Goal: Task Accomplishment & Management: Manage account settings

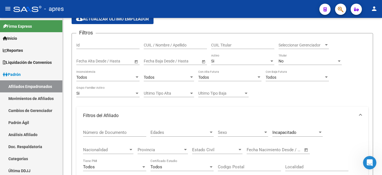
scroll to position [78, 0]
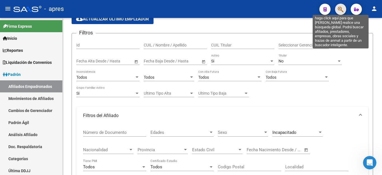
click at [340, 10] on icon "button" at bounding box center [341, 9] width 6 height 6
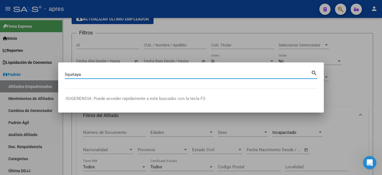
type input "liquitaya"
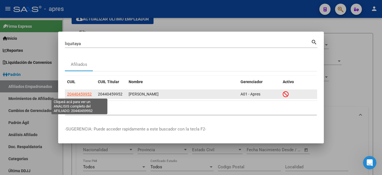
click at [82, 96] on span "20440459952" at bounding box center [79, 94] width 25 height 4
type textarea "20440459952"
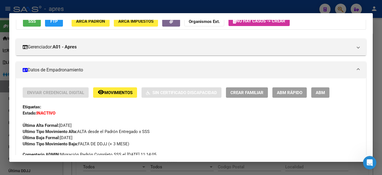
scroll to position [0, 0]
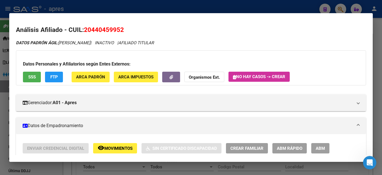
click at [287, 3] on div at bounding box center [191, 87] width 382 height 175
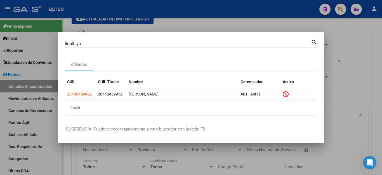
click at [299, 13] on div at bounding box center [191, 87] width 382 height 175
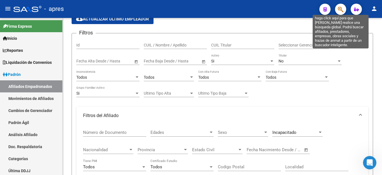
click at [342, 12] on icon "button" at bounding box center [341, 9] width 6 height 6
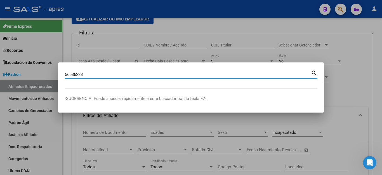
type input "56636223"
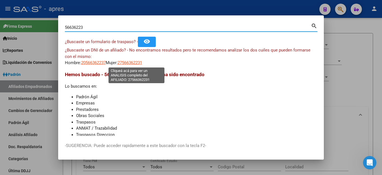
click at [134, 63] on span "27566362231" at bounding box center [130, 62] width 25 height 5
type textarea "27566362231"
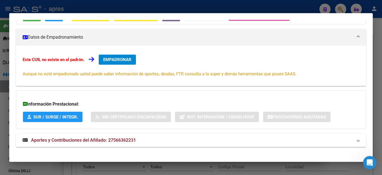
scroll to position [65, 0]
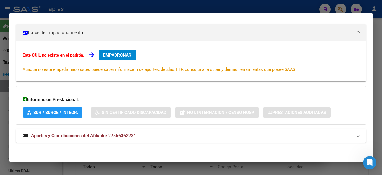
click at [249, 5] on div at bounding box center [191, 87] width 382 height 175
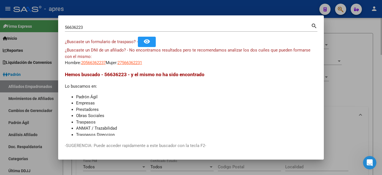
click at [337, 45] on div at bounding box center [191, 87] width 382 height 175
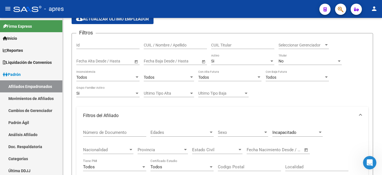
click at [339, 10] on icon "button" at bounding box center [341, 9] width 6 height 6
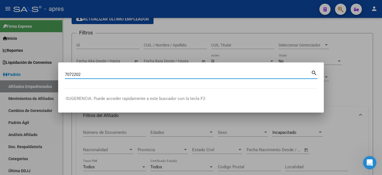
type input "7072202"
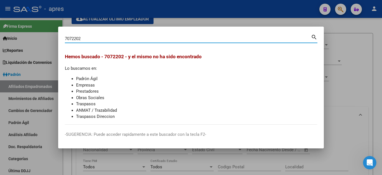
click at [355, 58] on div at bounding box center [191, 87] width 382 height 175
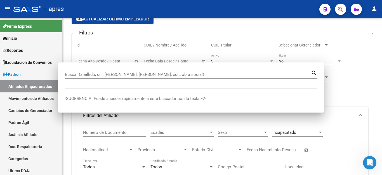
click at [341, 11] on icon "button" at bounding box center [341, 9] width 6 height 6
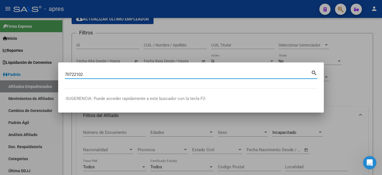
type input "70722102"
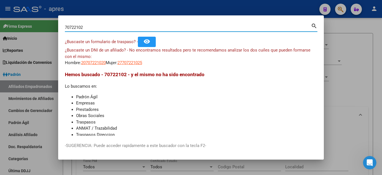
click at [344, 39] on div at bounding box center [191, 87] width 382 height 175
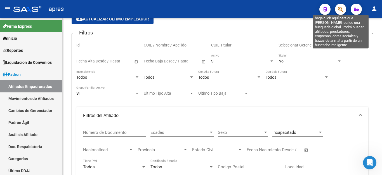
click at [339, 11] on icon "button" at bounding box center [341, 9] width 6 height 6
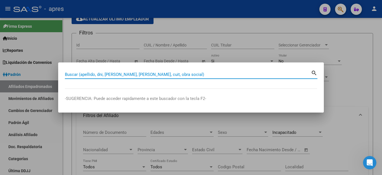
paste input "27945965881"
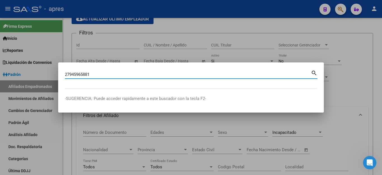
type input "27945965881"
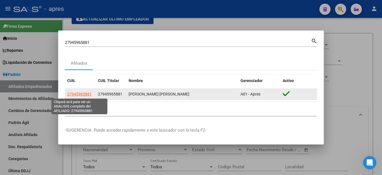
click at [86, 93] on span "27945965881" at bounding box center [79, 94] width 25 height 4
type textarea "27945965881"
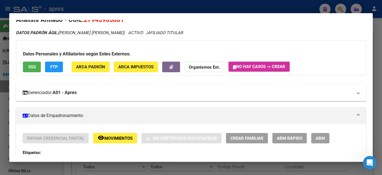
scroll to position [0, 0]
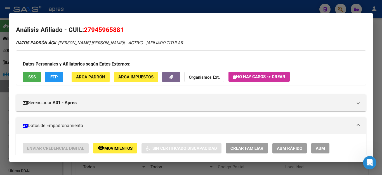
click at [210, 10] on div at bounding box center [191, 87] width 382 height 175
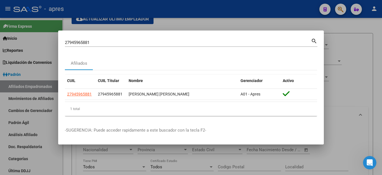
click at [365, 49] on div at bounding box center [191, 87] width 382 height 175
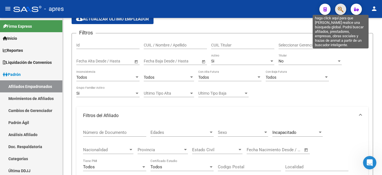
click at [343, 8] on icon "button" at bounding box center [341, 9] width 6 height 6
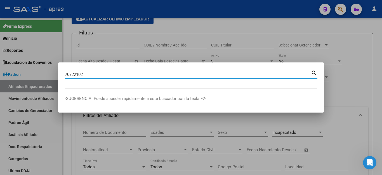
type input "70722102"
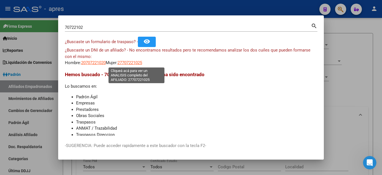
click at [133, 63] on span "27707221025" at bounding box center [130, 62] width 25 height 5
type textarea "27707221025"
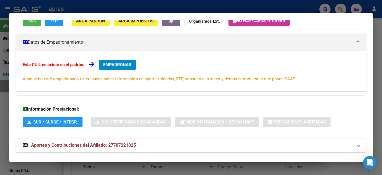
scroll to position [28, 0]
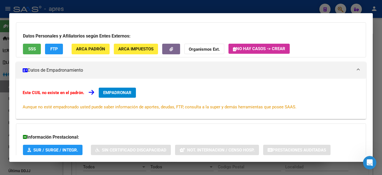
click at [31, 50] on span "SSS" at bounding box center [32, 49] width 8 height 5
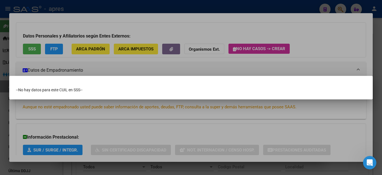
click at [189, 131] on div at bounding box center [191, 87] width 382 height 175
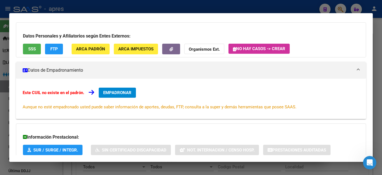
click at [59, 51] on button "FTP" at bounding box center [54, 49] width 18 height 10
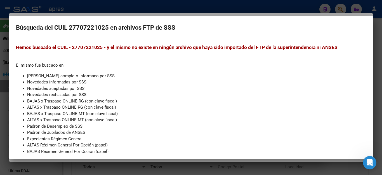
click at [191, 10] on div at bounding box center [191, 87] width 382 height 175
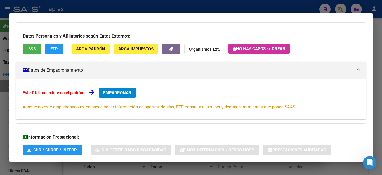
click at [268, 8] on div at bounding box center [191, 87] width 382 height 175
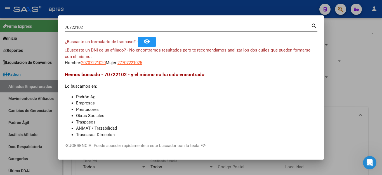
click at [342, 12] on div at bounding box center [191, 87] width 382 height 175
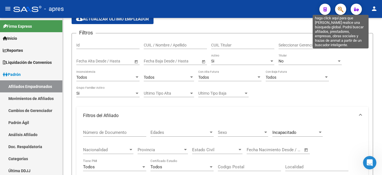
click at [341, 8] on icon "button" at bounding box center [341, 9] width 6 height 6
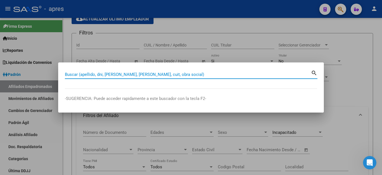
paste input "27707221025"
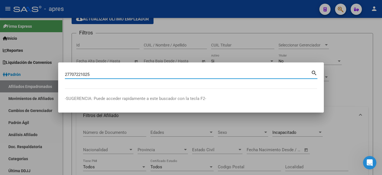
type input "27707221025"
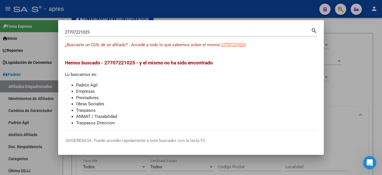
click at [373, 63] on div at bounding box center [191, 87] width 382 height 175
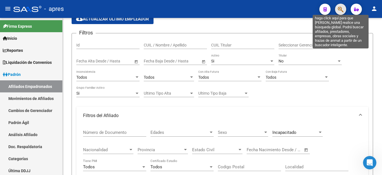
click at [341, 8] on icon "button" at bounding box center [341, 9] width 6 height 6
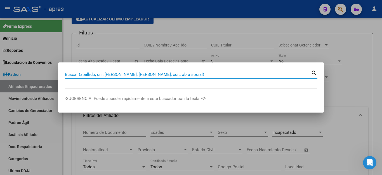
paste input "27945965881"
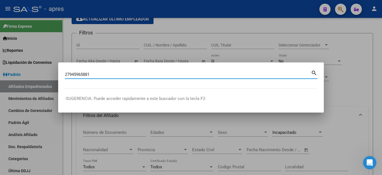
type input "27945965881"
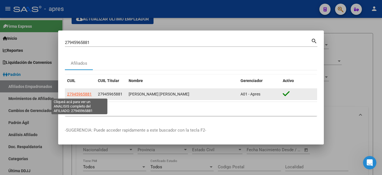
click at [83, 95] on span "27945965881" at bounding box center [79, 94] width 25 height 4
type textarea "27945965881"
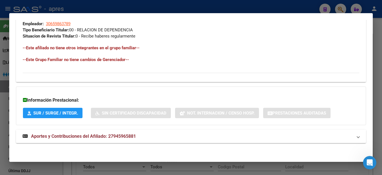
scroll to position [290, 0]
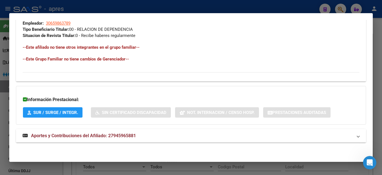
click at [65, 135] on span "Aportes y Contribuciones del Afiliado: 27945965881" at bounding box center [83, 135] width 105 height 5
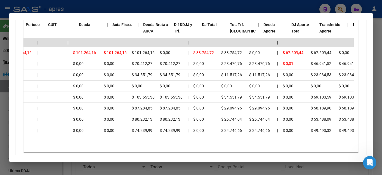
scroll to position [0, 0]
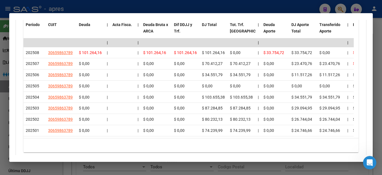
click at [187, 169] on div at bounding box center [191, 87] width 382 height 175
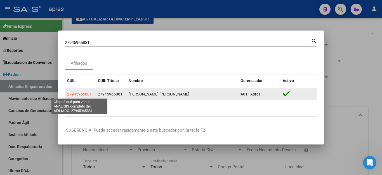
click at [76, 92] on span "27945965881" at bounding box center [79, 94] width 25 height 4
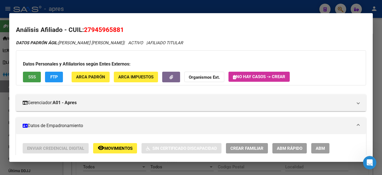
click at [27, 79] on button "SSS" at bounding box center [32, 77] width 18 height 10
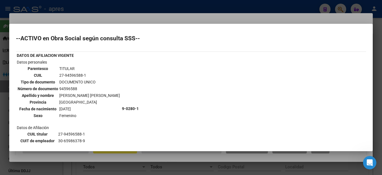
click at [149, 16] on div at bounding box center [191, 87] width 382 height 175
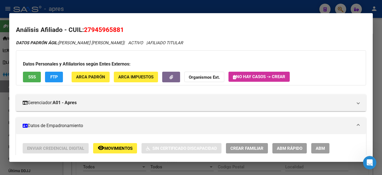
click at [152, 11] on div at bounding box center [191, 87] width 382 height 175
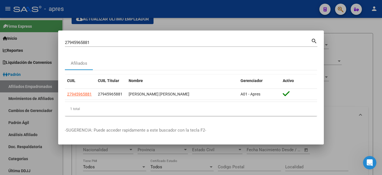
click at [338, 85] on div at bounding box center [191, 87] width 382 height 175
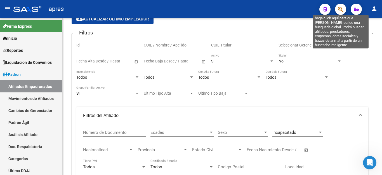
click at [341, 10] on icon "button" at bounding box center [341, 9] width 6 height 6
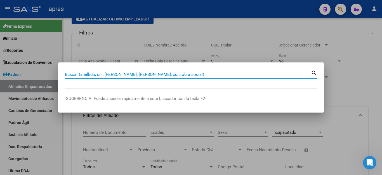
paste input "70722102"
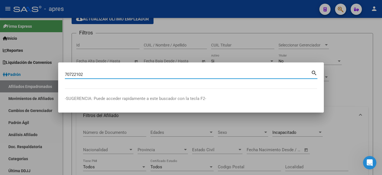
type input "70722102"
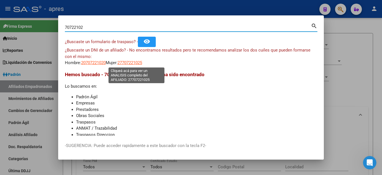
click at [141, 62] on span "27707221025" at bounding box center [130, 62] width 25 height 5
type textarea "27707221025"
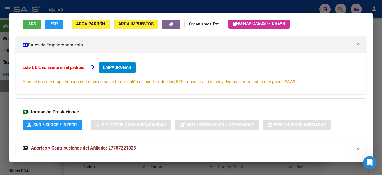
scroll to position [56, 0]
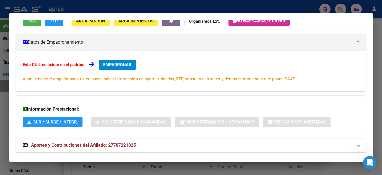
click at [123, 68] on button "EMPADRONAR" at bounding box center [117, 65] width 37 height 10
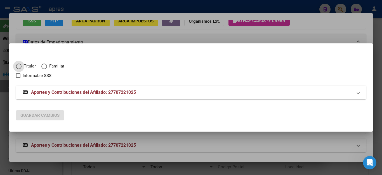
click at [43, 68] on span "Elija una opción" at bounding box center [44, 67] width 6 height 6
click at [43, 68] on input "Familiar" at bounding box center [44, 67] width 6 height 6
radio input "true"
checkbox input "true"
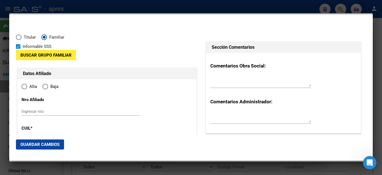
type input "27-70722102-5"
radio input "true"
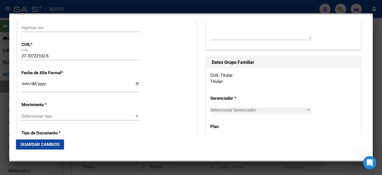
scroll to position [84, 0]
click at [39, 82] on input "Ingresar fecha" at bounding box center [81, 85] width 118 height 9
click at [26, 83] on input "Ingresar fecha" at bounding box center [81, 85] width 118 height 9
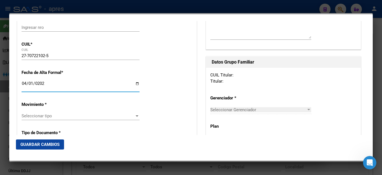
type input "[DATE]"
click at [40, 113] on span "Seleccionar tipo" at bounding box center [78, 115] width 113 height 5
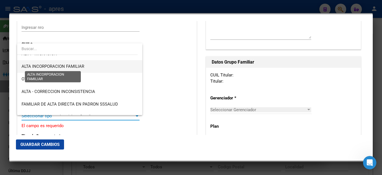
click at [47, 66] on span "ALTA INCORPORACION FAMILIAR" at bounding box center [53, 66] width 63 height 5
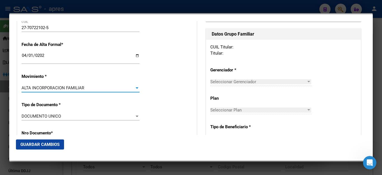
scroll to position [140, 0]
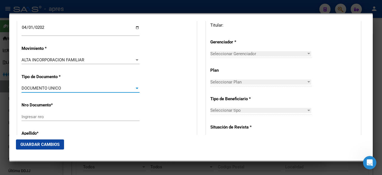
click at [68, 86] on div "DOCUMENTO UNICO" at bounding box center [78, 88] width 113 height 5
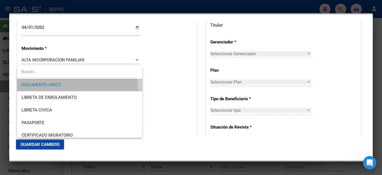
click at [61, 87] on span "DOCUMENTO UNICO" at bounding box center [80, 85] width 116 height 13
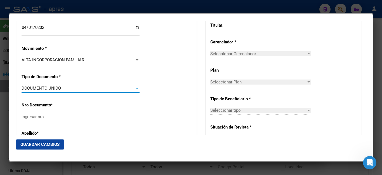
click at [39, 114] on input "Ingresar nro" at bounding box center [81, 116] width 118 height 5
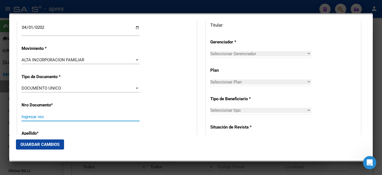
paste input "70722102"
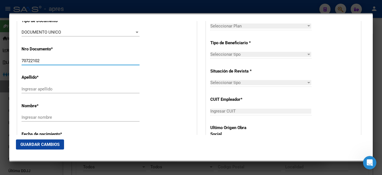
scroll to position [224, 0]
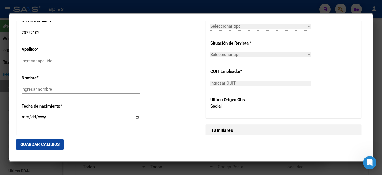
type input "70722102"
click at [70, 58] on input "Ingresar apellido" at bounding box center [81, 60] width 118 height 5
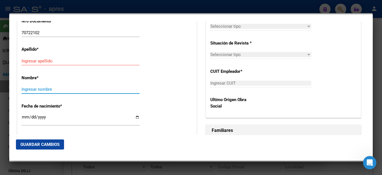
click at [48, 87] on input "Ingresar nombre" at bounding box center [81, 89] width 118 height 5
click at [59, 58] on input "Ingresar apellido" at bounding box center [81, 60] width 118 height 5
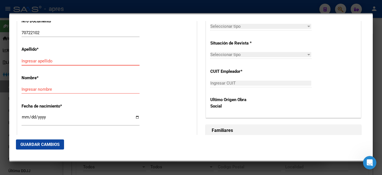
paste input "[PERSON_NAME]"
type input "[PERSON_NAME]"
click at [33, 81] on div "Nombre * Ingresar nombre" at bounding box center [107, 85] width 171 height 28
click at [32, 87] on input "Ingresar nombre" at bounding box center [81, 89] width 118 height 5
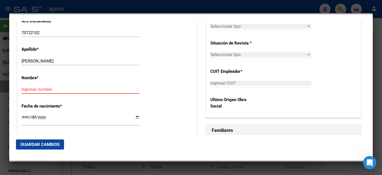
paste input "[PERSON_NAME] VICTORIA"
drag, startPoint x: 35, startPoint y: 88, endPoint x: 3, endPoint y: 82, distance: 32.7
click at [3, 82] on div "70722102 Buscar (apellido, dni, cuil, nro traspaso, cuit, obra social) search ¿…" at bounding box center [191, 87] width 382 height 175
type input "[PERSON_NAME] VICTORIA"
click at [26, 115] on input "Ingresar fecha" at bounding box center [81, 119] width 118 height 9
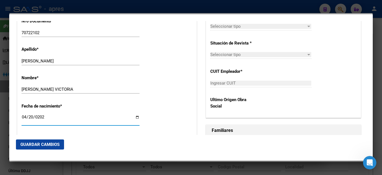
type input "[DATE]"
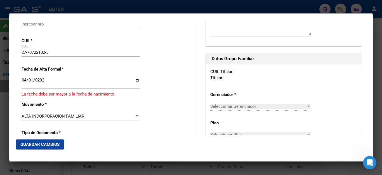
scroll to position [59, 0]
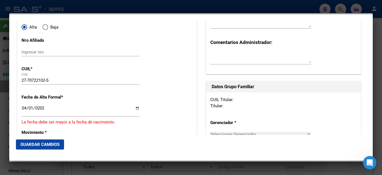
click at [25, 108] on input "[DATE]" at bounding box center [81, 110] width 118 height 9
type input "[DATE]"
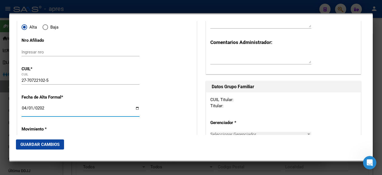
scroll to position [115, 0]
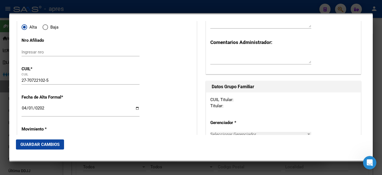
scroll to position [87, 0]
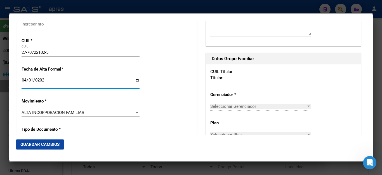
click at [25, 83] on input "[DATE]" at bounding box center [81, 82] width 118 height 9
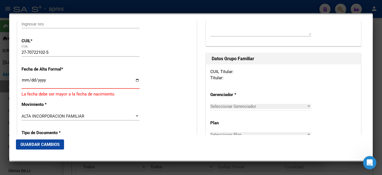
type input "[DATE]"
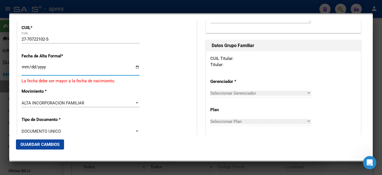
type input "[DATE]"
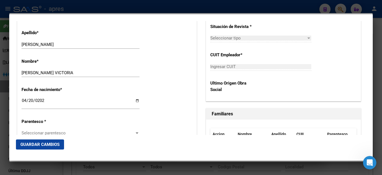
scroll to position [268, 0]
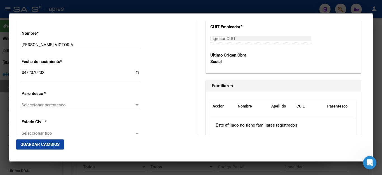
click at [54, 102] on span "Seleccionar parentesco" at bounding box center [78, 104] width 113 height 5
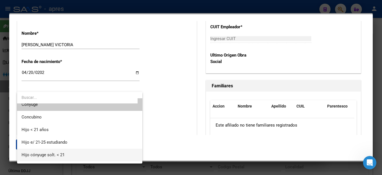
scroll to position [0, 0]
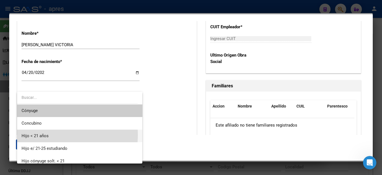
click at [63, 135] on span "Hijo < 21 años" at bounding box center [80, 136] width 116 height 13
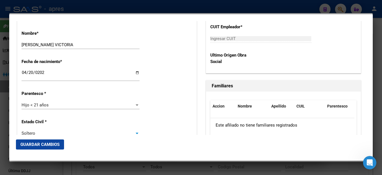
click at [61, 131] on div "Soltero" at bounding box center [78, 133] width 113 height 5
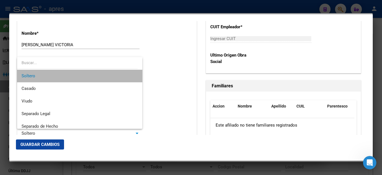
click at [92, 76] on span "Soltero" at bounding box center [80, 76] width 116 height 13
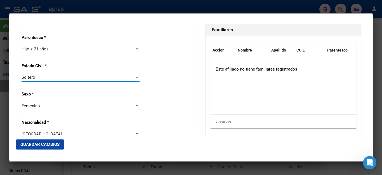
scroll to position [352, 0]
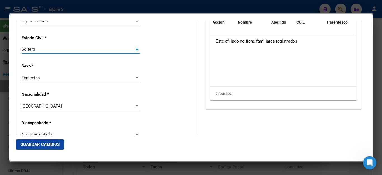
click at [75, 75] on div "Femenino" at bounding box center [78, 77] width 113 height 5
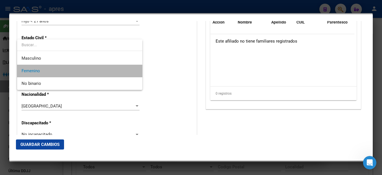
click at [75, 72] on span "Femenino" at bounding box center [80, 71] width 116 height 13
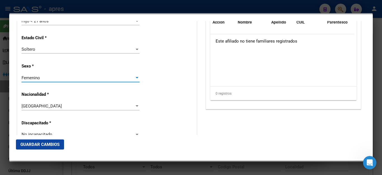
scroll to position [380, 0]
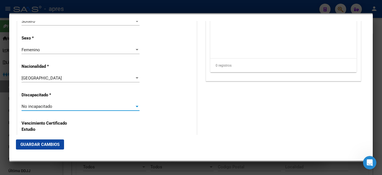
click at [61, 104] on div "No incapacitado" at bounding box center [78, 106] width 113 height 5
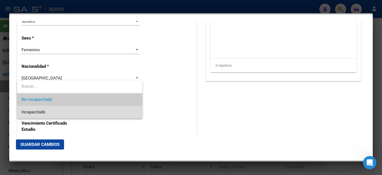
click at [54, 113] on span "Incapacitado" at bounding box center [80, 112] width 116 height 13
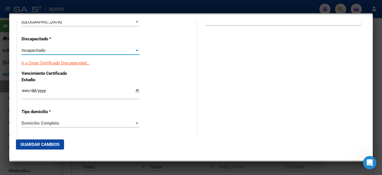
scroll to position [464, 0]
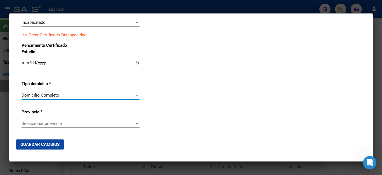
click at [49, 93] on span "Domicilio Completo" at bounding box center [41, 95] width 38 height 5
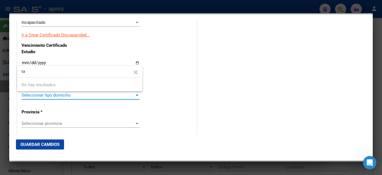
type input "t"
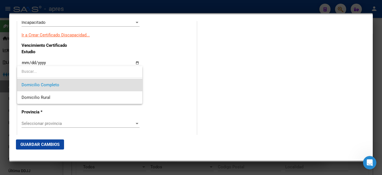
click at [152, 73] on div at bounding box center [191, 87] width 382 height 175
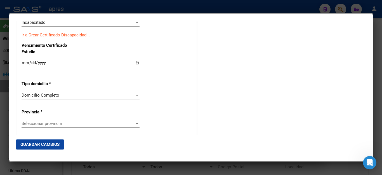
click at [31, 79] on div "Alta Baja Nro Afiliado Ingresar nro CUIL * 27-70722102-5 CUIL ARCA Padrón Fecha…" at bounding box center [106, 18] width 179 height 806
click at [29, 93] on span "Domicilio Completo" at bounding box center [41, 95] width 38 height 5
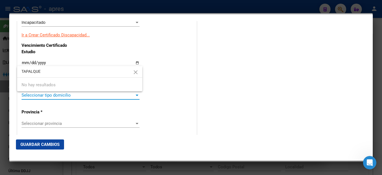
type input "TAPALQUE"
click at [64, 101] on div at bounding box center [191, 87] width 382 height 175
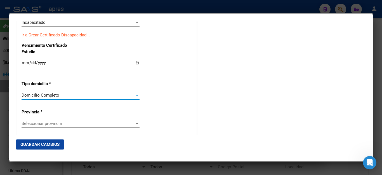
click at [53, 93] on span "Domicilio Completo" at bounding box center [41, 95] width 38 height 5
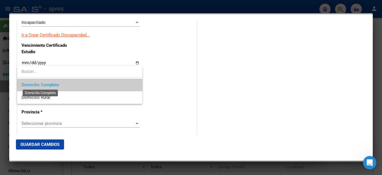
click at [53, 84] on span "Domicilio Completo" at bounding box center [41, 84] width 38 height 5
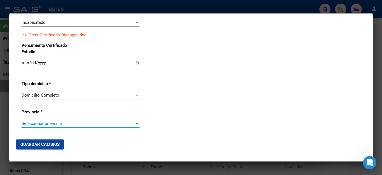
click at [42, 121] on span "Seleccionar provincia" at bounding box center [78, 123] width 113 height 5
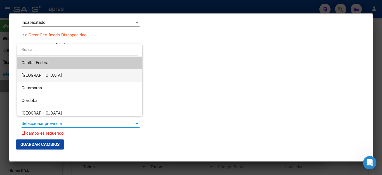
click at [48, 72] on span "[GEOGRAPHIC_DATA]" at bounding box center [80, 75] width 116 height 13
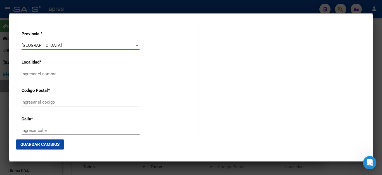
scroll to position [548, 0]
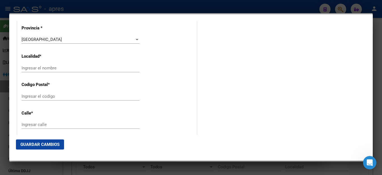
click at [45, 64] on div "Ingresar el nombre" at bounding box center [81, 68] width 118 height 8
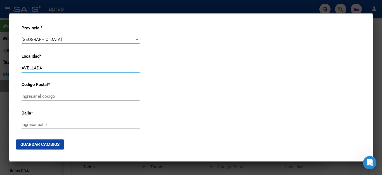
type input "AVELLADA"
click at [42, 94] on input "Ingresar el codigo" at bounding box center [81, 96] width 118 height 5
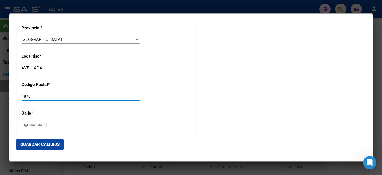
type input "1870"
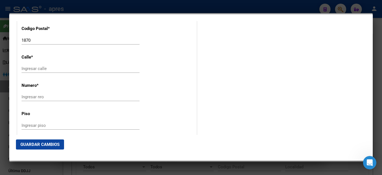
click at [43, 93] on div "Ingresar nro" at bounding box center [81, 97] width 118 height 8
type input "TAPALQUE"
click at [37, 123] on input "Ingresar piso" at bounding box center [81, 125] width 118 height 5
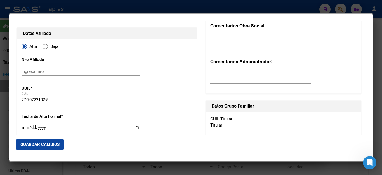
scroll to position [0, 0]
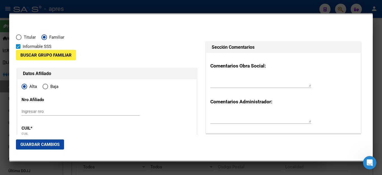
click at [62, 55] on span "Buscar Grupo Familiar" at bounding box center [45, 55] width 51 height 5
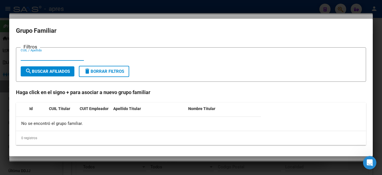
paste input "27945965881"
type input "27945965881"
click at [64, 72] on span "search Buscar Afiliados" at bounding box center [47, 71] width 45 height 5
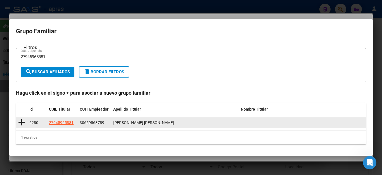
click at [22, 121] on icon at bounding box center [21, 122] width 7 height 8
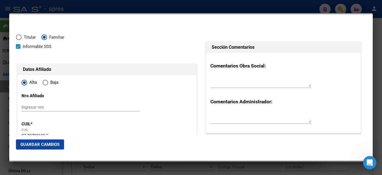
type input "30-65986378-9"
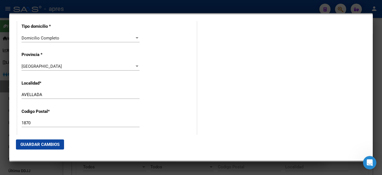
scroll to position [532, 0]
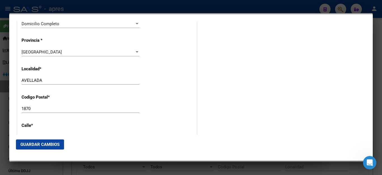
click at [36, 78] on input "AVELLADA" at bounding box center [81, 80] width 118 height 5
type input "[PERSON_NAME]"
click at [52, 106] on input "1870" at bounding box center [81, 108] width 118 height 5
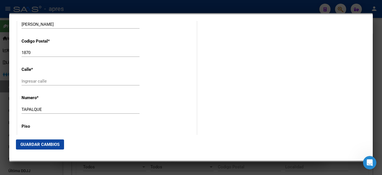
drag, startPoint x: 48, startPoint y: 96, endPoint x: 46, endPoint y: 98, distance: 2.9
click at [46, 105] on div "TAPALQUE Ingresar nro" at bounding box center [81, 109] width 118 height 8
drag, startPoint x: 46, startPoint y: 98, endPoint x: 0, endPoint y: 94, distance: 46.4
click at [0, 94] on div "70722102 Buscar (apellido, dni, cuil, nro traspaso, cuit, obra social) search ¿…" at bounding box center [191, 87] width 382 height 175
click at [40, 79] on input "Ingresar calle" at bounding box center [81, 81] width 118 height 5
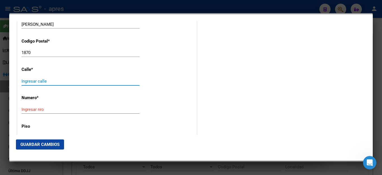
paste input "TAPALQUE"
type input "TAPALQUE"
click at [39, 107] on input "Ingresar nro" at bounding box center [81, 109] width 118 height 5
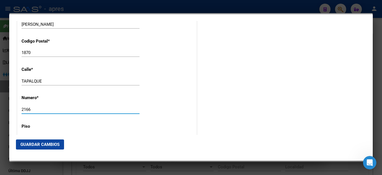
type input "2166"
click at [39, 123] on p "Piso" at bounding box center [47, 126] width 51 height 6
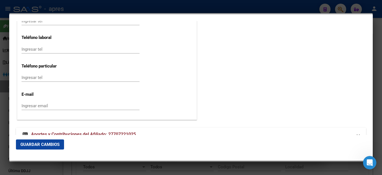
scroll to position [764, 0]
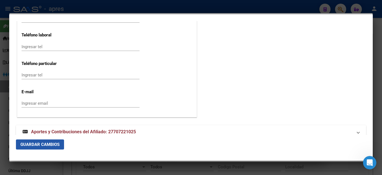
click at [40, 145] on span "Guardar Cambios" at bounding box center [39, 144] width 39 height 5
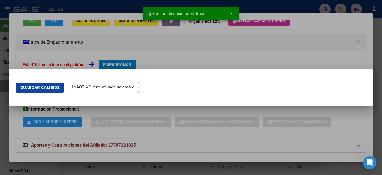
scroll to position [0, 0]
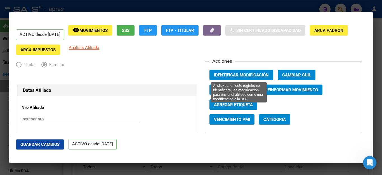
click at [243, 73] on span "Identificar Modificación" at bounding box center [241, 74] width 55 height 5
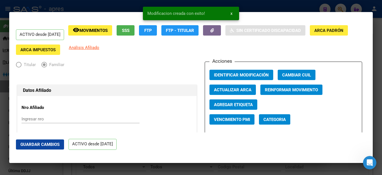
click at [306, 170] on div at bounding box center [191, 87] width 382 height 175
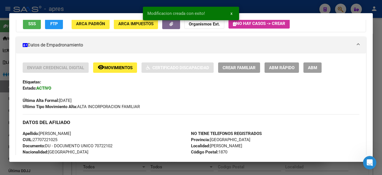
scroll to position [56, 0]
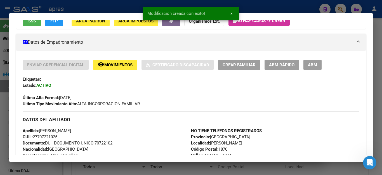
click at [327, 167] on div at bounding box center [191, 87] width 382 height 175
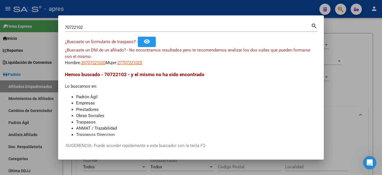
click at [353, 74] on div at bounding box center [191, 87] width 382 height 175
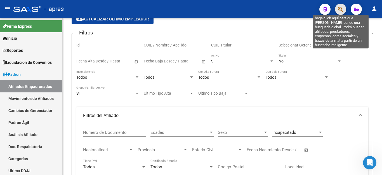
click at [339, 9] on icon "button" at bounding box center [341, 9] width 6 height 6
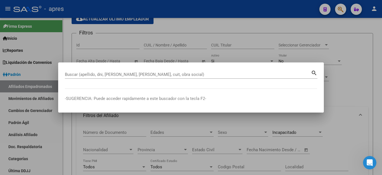
paste input "TAPALQUE"
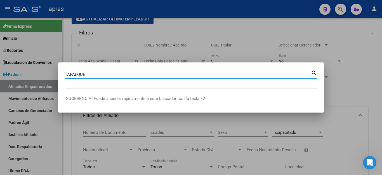
type input "TAPALQUE"
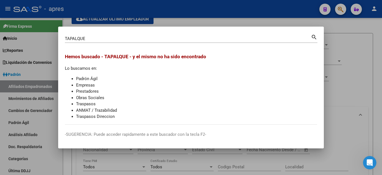
click at [352, 55] on div at bounding box center [191, 87] width 382 height 175
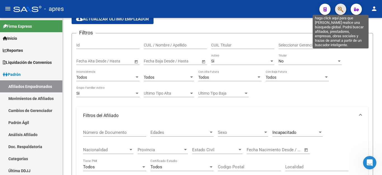
click at [340, 8] on icon "button" at bounding box center [341, 9] width 6 height 6
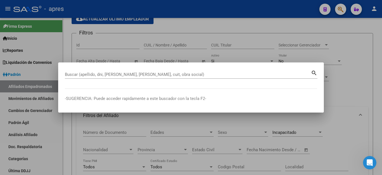
paste input "94596588"
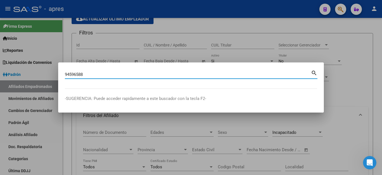
type input "94596588"
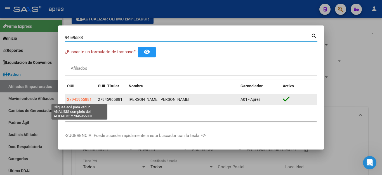
click at [81, 99] on span "27945965881" at bounding box center [79, 99] width 25 height 4
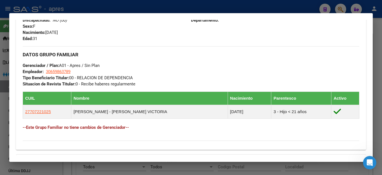
scroll to position [304, 0]
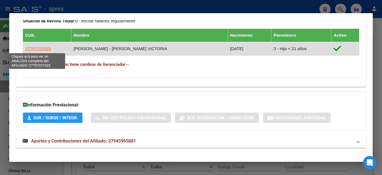
click at [41, 50] on span "27707221025" at bounding box center [38, 48] width 26 height 5
type textarea "27707221025"
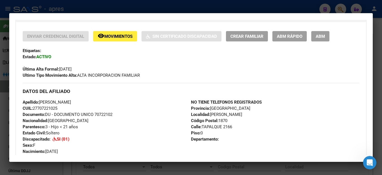
scroll to position [140, 0]
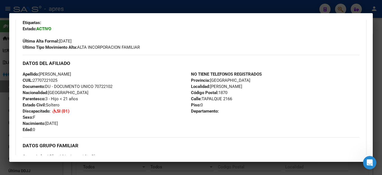
click at [179, 170] on div at bounding box center [191, 87] width 382 height 175
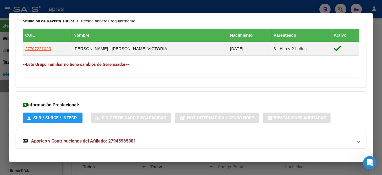
click at [193, 3] on div at bounding box center [191, 87] width 382 height 175
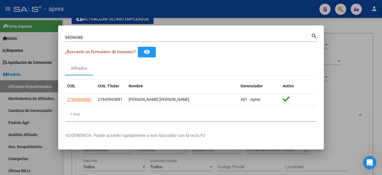
click at [274, 8] on div at bounding box center [191, 87] width 382 height 175
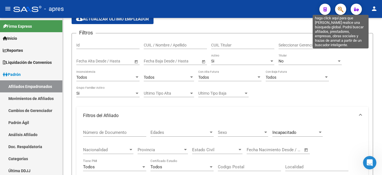
click at [339, 9] on icon "button" at bounding box center [341, 9] width 6 height 6
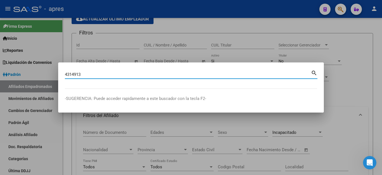
type input "4314913"
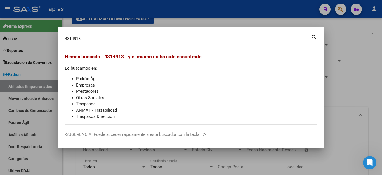
click at [354, 51] on div at bounding box center [191, 87] width 382 height 175
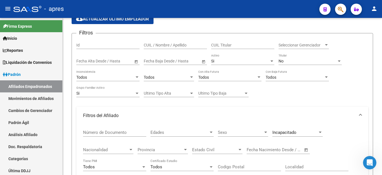
click at [341, 10] on icon "button" at bounding box center [341, 9] width 6 height 6
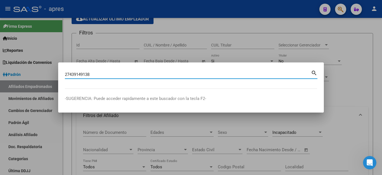
type input "27439149138"
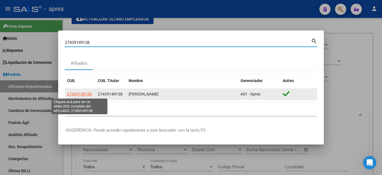
click at [82, 93] on span "27439149138" at bounding box center [79, 94] width 25 height 4
type textarea "27439149138"
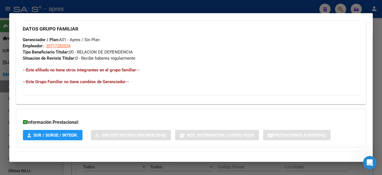
scroll to position [290, 0]
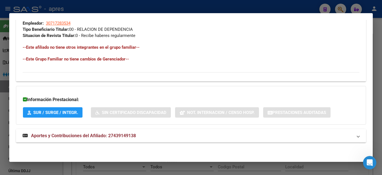
click at [101, 167] on div at bounding box center [191, 87] width 382 height 175
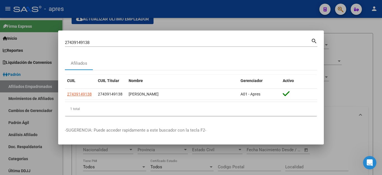
click at [54, 169] on div at bounding box center [191, 87] width 382 height 175
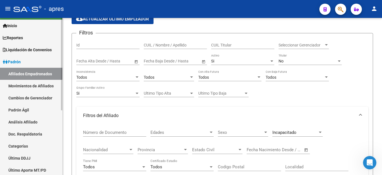
scroll to position [0, 0]
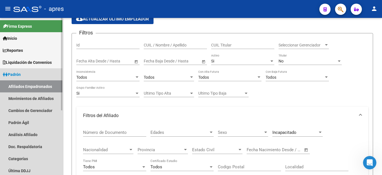
click at [15, 73] on span "Padrón" at bounding box center [12, 74] width 18 height 6
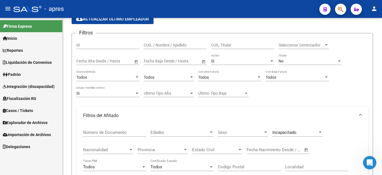
scroll to position [112, 0]
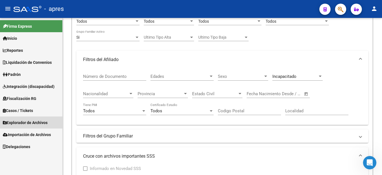
click at [23, 123] on span "Explorador de Archivos" at bounding box center [25, 122] width 45 height 6
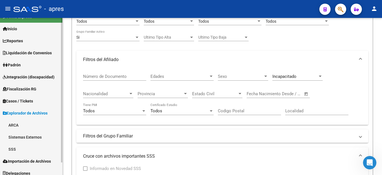
scroll to position [14, 0]
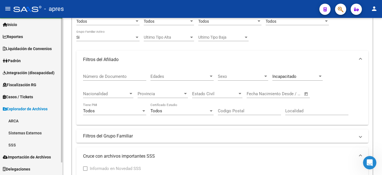
click at [10, 143] on link "SSS" at bounding box center [31, 145] width 62 height 12
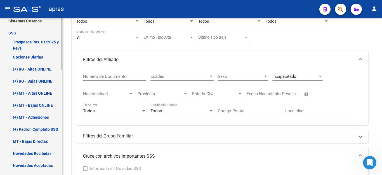
scroll to position [154, 0]
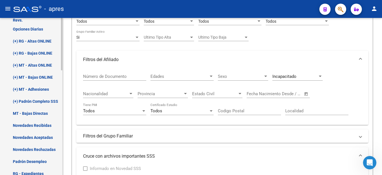
click at [32, 99] on link "(+) Padrón Completo SSS" at bounding box center [31, 101] width 62 height 12
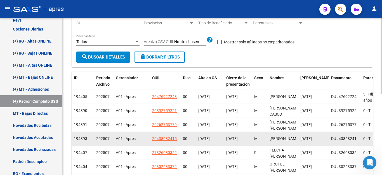
scroll to position [56, 0]
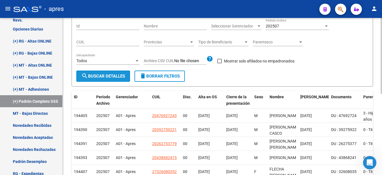
click at [107, 76] on span "search Buscar Detalles" at bounding box center [103, 76] width 44 height 5
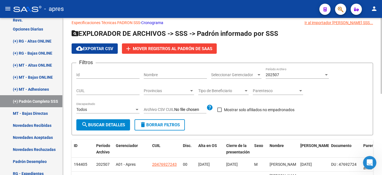
scroll to position [0, 0]
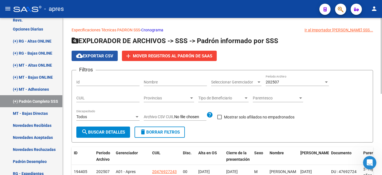
click at [98, 54] on span "cloud_download Exportar CSV" at bounding box center [94, 55] width 37 height 5
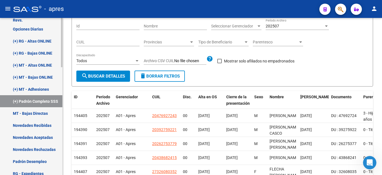
scroll to position [78, 0]
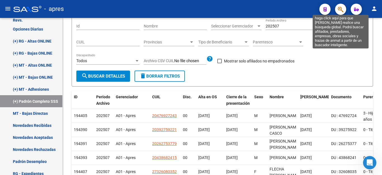
click at [342, 10] on icon "button" at bounding box center [341, 9] width 6 height 6
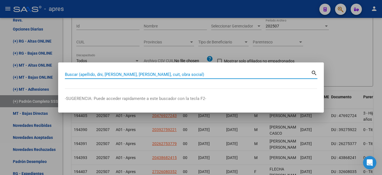
paste input "42313930"
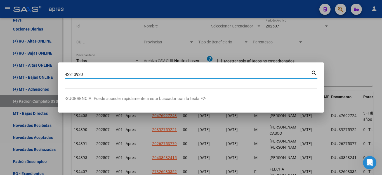
type input "42313930"
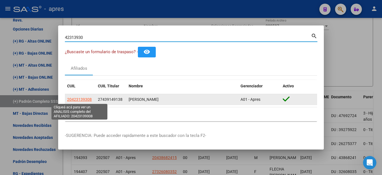
click at [81, 100] on span "20423139308" at bounding box center [79, 99] width 25 height 4
type textarea "20423139308"
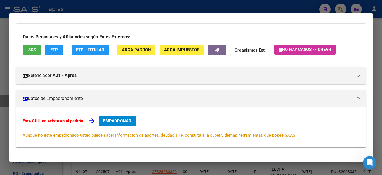
scroll to position [0, 0]
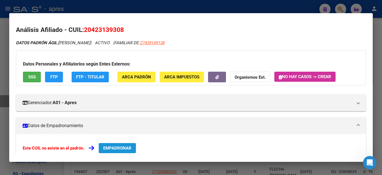
click at [125, 152] on button "EMPADRONAR" at bounding box center [117, 148] width 37 height 10
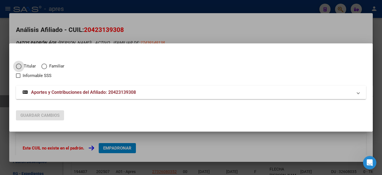
click at [44, 66] on span "Elija una opción" at bounding box center [44, 66] width 0 height 0
click at [44, 66] on input "Familiar" at bounding box center [44, 67] width 6 height 6
radio input "true"
checkbox input "true"
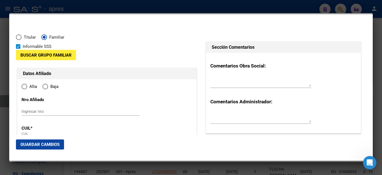
type input "20-42313930-8"
radio input "true"
click at [35, 55] on span "Buscar Grupo Familiar" at bounding box center [45, 55] width 51 height 5
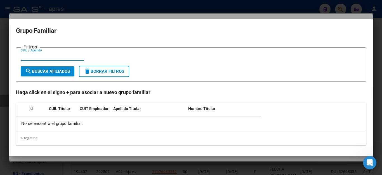
type input "42313930"
type input "[PERSON_NAME]"
type input "[DATE]"
type input "ALMIRANTE [PERSON_NAME]"
type input "1846"
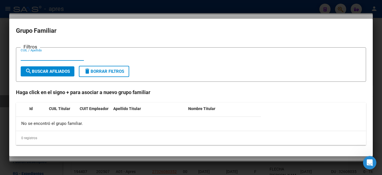
type input "LA TORCAZA"
type input "1156"
type input "ALMIRANTE [PERSON_NAME]"
type input "27439149138"
click at [61, 70] on span "search Buscar Afiliados" at bounding box center [47, 71] width 45 height 5
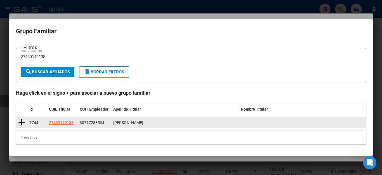
click at [22, 121] on icon at bounding box center [21, 122] width 7 height 8
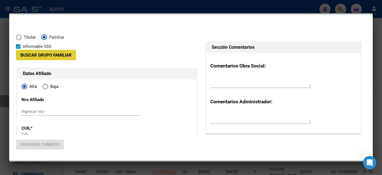
type input "30-71728353-4"
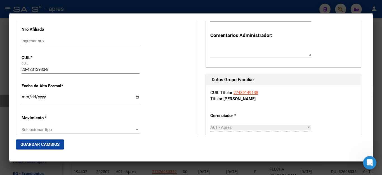
scroll to position [84, 0]
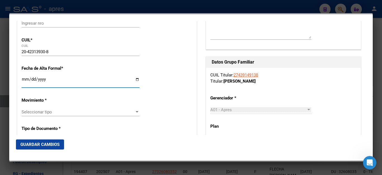
click at [32, 80] on input "Ingresar fecha" at bounding box center [81, 81] width 118 height 9
click at [22, 80] on input "Ingresar fecha" at bounding box center [81, 81] width 118 height 9
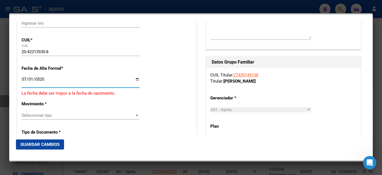
scroll to position [97, 0]
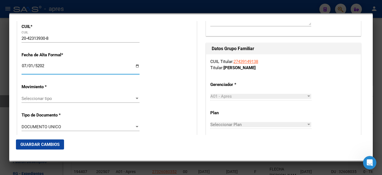
type input "[DATE]"
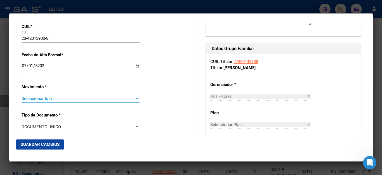
click at [47, 96] on span "Seleccionar tipo" at bounding box center [78, 98] width 113 height 5
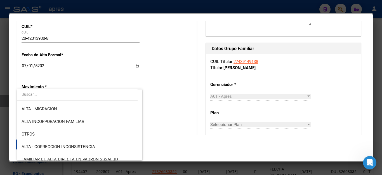
scroll to position [84, 0]
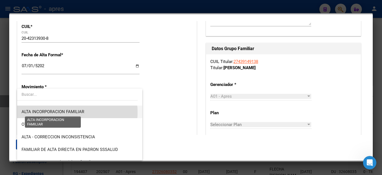
click at [57, 112] on span "ALTA INCORPORACION FAMILIAR" at bounding box center [53, 111] width 63 height 5
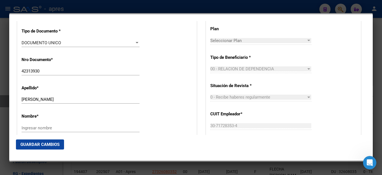
scroll to position [209, 0]
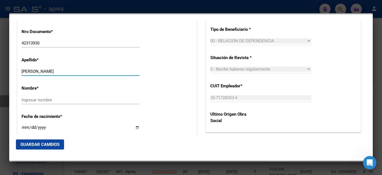
drag, startPoint x: 38, startPoint y: 69, endPoint x: 95, endPoint y: 64, distance: 57.0
click at [95, 67] on div "[PERSON_NAME] apellido" at bounding box center [81, 71] width 118 height 8
type input "AVALOS"
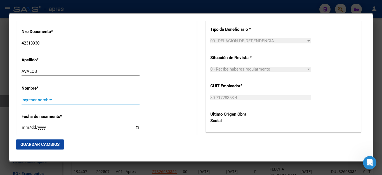
click at [49, 97] on input "Ingresar nombre" at bounding box center [81, 99] width 118 height 5
paste input "[PERSON_NAME]"
type input "[PERSON_NAME]"
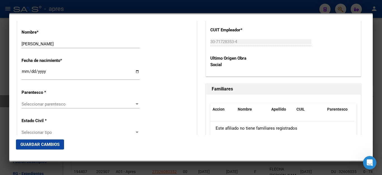
scroll to position [293, 0]
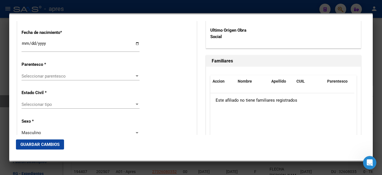
click at [45, 74] on span "Seleccionar parentesco" at bounding box center [78, 76] width 113 height 5
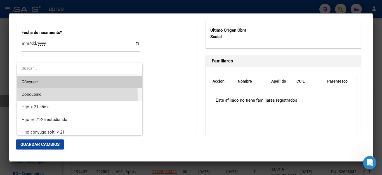
click at [54, 97] on span "Concubino" at bounding box center [80, 94] width 116 height 13
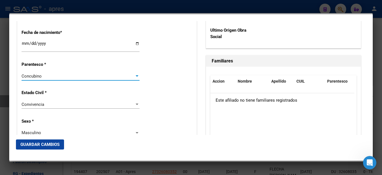
click at [63, 74] on div "Concubino" at bounding box center [78, 76] width 113 height 5
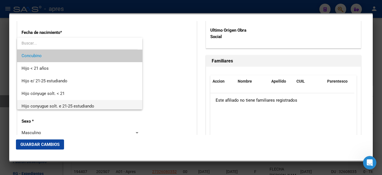
scroll to position [0, 0]
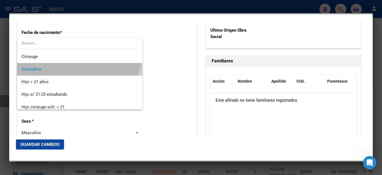
click at [48, 68] on span "Concubino" at bounding box center [80, 69] width 116 height 13
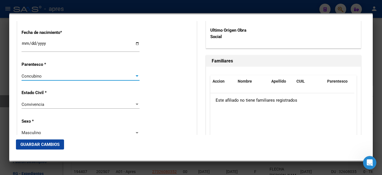
click at [50, 102] on div "Convivencia" at bounding box center [78, 104] width 113 height 5
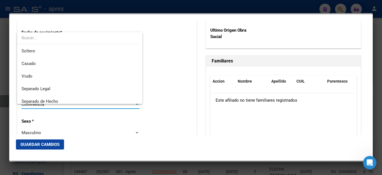
scroll to position [29, 0]
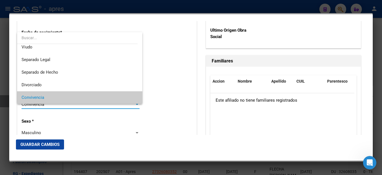
click at [50, 96] on span "Convivencia" at bounding box center [80, 97] width 116 height 13
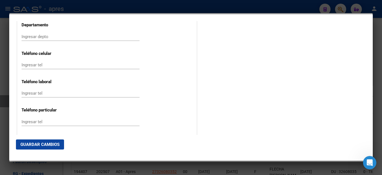
scroll to position [713, 0]
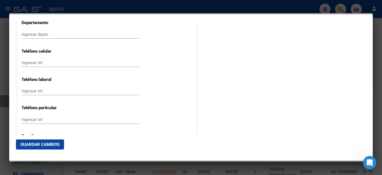
click at [42, 145] on span "Guardar Cambios" at bounding box center [39, 144] width 39 height 5
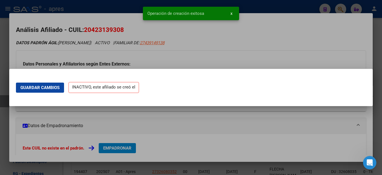
scroll to position [0, 0]
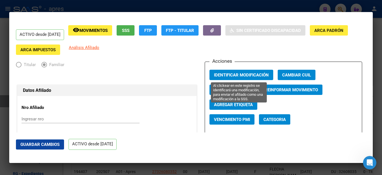
click at [225, 76] on span "Identificar Modificación" at bounding box center [241, 74] width 55 height 5
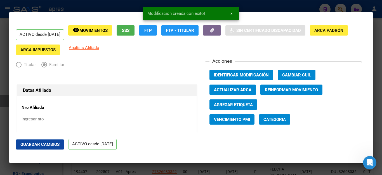
click at [194, 168] on div at bounding box center [191, 87] width 382 height 175
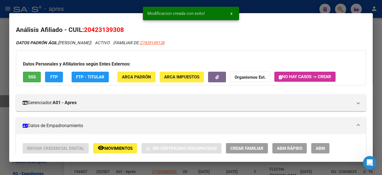
click at [190, 168] on div at bounding box center [191, 87] width 382 height 175
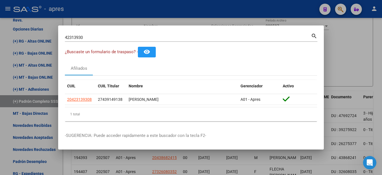
click at [192, 160] on div at bounding box center [191, 87] width 382 height 175
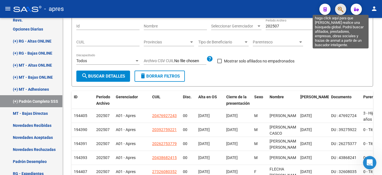
click at [339, 8] on icon "button" at bounding box center [341, 9] width 6 height 6
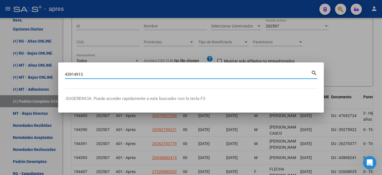
type input "43914913"
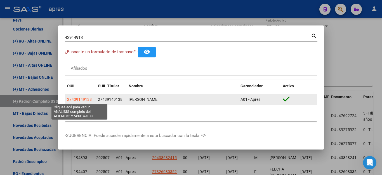
click at [77, 98] on span "27439149138" at bounding box center [79, 99] width 25 height 4
type textarea "27439149138"
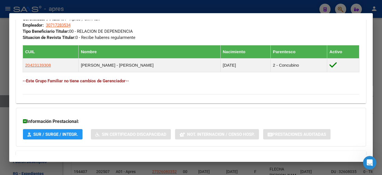
scroll to position [282, 0]
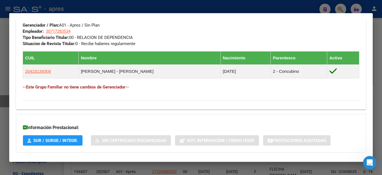
click at [265, 11] on div at bounding box center [191, 87] width 382 height 175
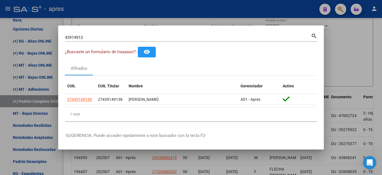
click at [269, 9] on div at bounding box center [191, 87] width 382 height 175
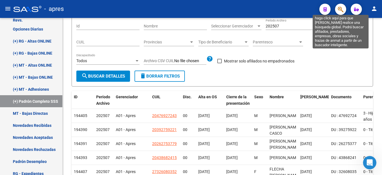
click at [339, 10] on icon "button" at bounding box center [341, 9] width 6 height 6
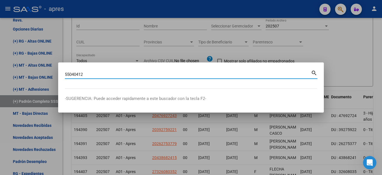
type input "55040412"
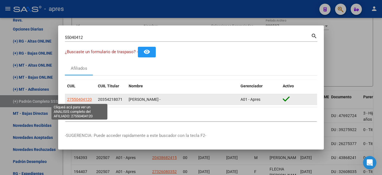
click at [89, 99] on span "27550404120" at bounding box center [79, 99] width 25 height 4
type textarea "27550404120"
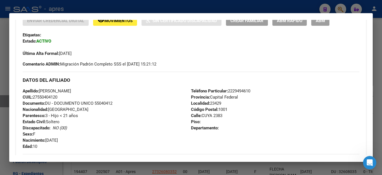
scroll to position [56, 0]
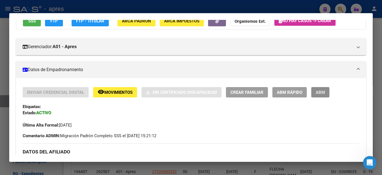
click at [317, 92] on span "ABM" at bounding box center [320, 92] width 9 height 5
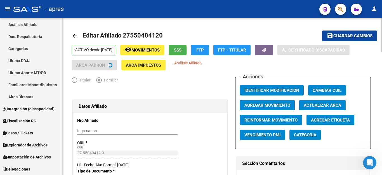
radio input "true"
type input "30-57153764-4"
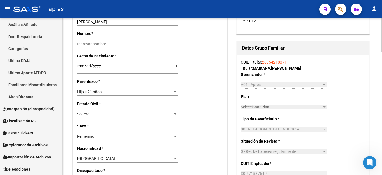
scroll to position [168, 0]
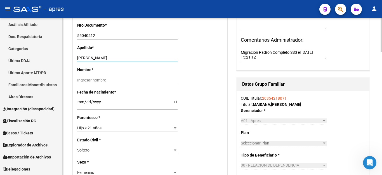
drag, startPoint x: 95, startPoint y: 57, endPoint x: 181, endPoint y: 55, distance: 85.9
click at [181, 55] on div "Apellido * [PERSON_NAME] Ingresar apellido" at bounding box center [150, 55] width 146 height 22
type input "MAIDANA"
click at [95, 79] on input "Ingresar nombre" at bounding box center [127, 80] width 100 height 5
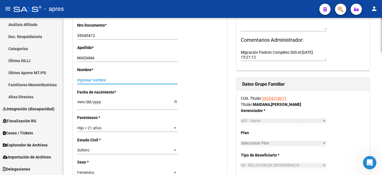
paste input "[PERSON_NAME]"
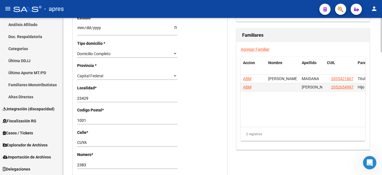
scroll to position [392, 0]
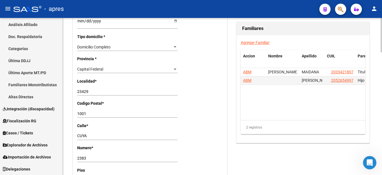
type input "[PERSON_NAME]"
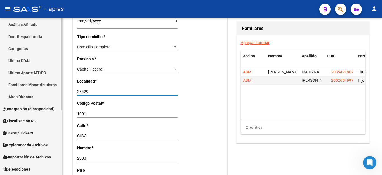
drag, startPoint x: 92, startPoint y: 85, endPoint x: 43, endPoint y: 82, distance: 48.8
click at [43, 82] on mat-sidenav-container "Firma Express Inicio Calendario SSS Instructivos Contacto OS Reportes Ingresos …" at bounding box center [191, 96] width 382 height 157
type input "CAPITAL FEDERAL"
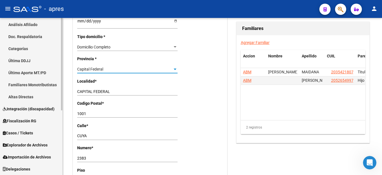
drag, startPoint x: 109, startPoint y: 62, endPoint x: 32, endPoint y: 55, distance: 76.7
click at [32, 55] on mat-sidenav-container "Firma Express Inicio Calendario SSS Instructivos Contacto OS Reportes Ingresos …" at bounding box center [191, 96] width 382 height 157
click at [148, 67] on div "Capital Federal" at bounding box center [124, 69] width 95 height 5
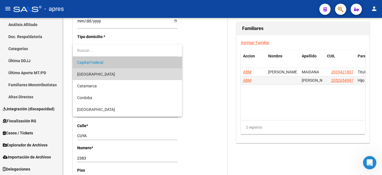
click at [133, 73] on span "[GEOGRAPHIC_DATA]" at bounding box center [127, 74] width 100 height 12
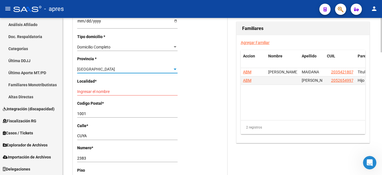
click at [123, 67] on div "[GEOGRAPHIC_DATA]" at bounding box center [124, 69] width 95 height 5
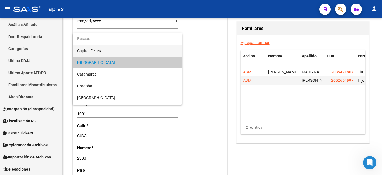
click at [124, 50] on span "Capital Federal" at bounding box center [127, 51] width 100 height 12
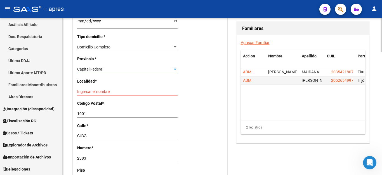
click at [107, 88] on div "Ingresar el nombre" at bounding box center [127, 92] width 100 height 8
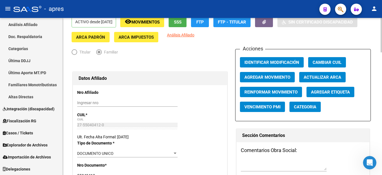
scroll to position [0, 0]
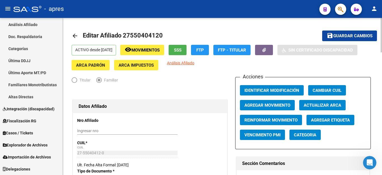
type input "CAPITAL FEDERAL"
click at [255, 105] on span "Agregar Movimiento" at bounding box center [268, 105] width 46 height 5
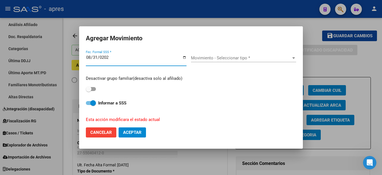
type input "[DATE]"
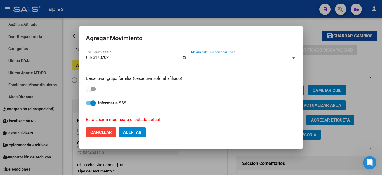
click at [199, 60] on span "Movimiento - Seleccionar tipo *" at bounding box center [241, 57] width 100 height 5
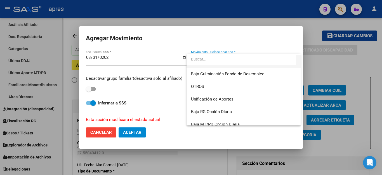
scroll to position [407, 0]
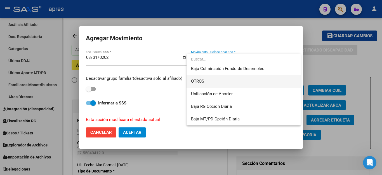
click at [228, 82] on span "OTROS" at bounding box center [243, 81] width 105 height 13
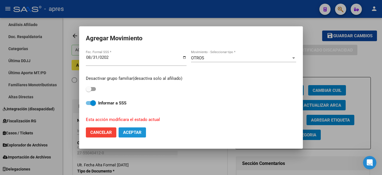
click at [136, 132] on span "Aceptar" at bounding box center [132, 132] width 18 height 5
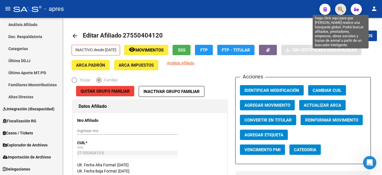
click at [339, 6] on icon "button" at bounding box center [341, 9] width 6 height 6
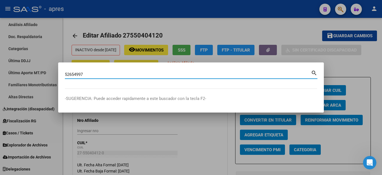
type input "52654997"
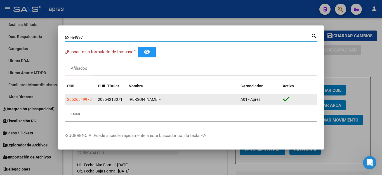
click at [70, 102] on app-link-go-to "20526549970" at bounding box center [79, 99] width 25 height 6
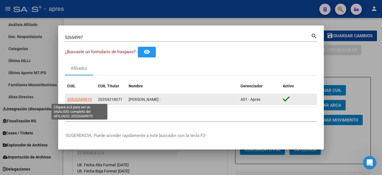
click at [77, 99] on span "20526549970" at bounding box center [79, 99] width 25 height 4
type textarea "20526549970"
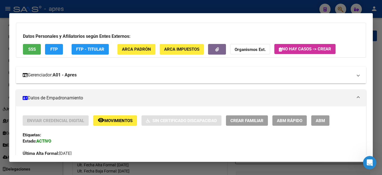
scroll to position [28, 0]
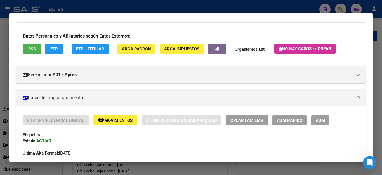
click at [323, 120] on span "ABM" at bounding box center [320, 120] width 9 height 5
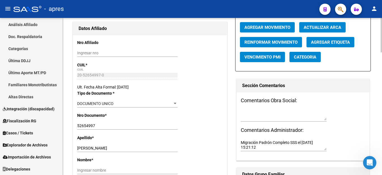
scroll to position [140, 0]
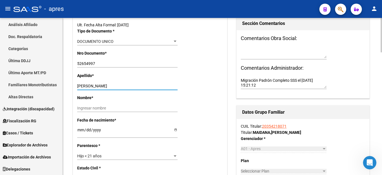
click at [99, 86] on input "[PERSON_NAME]" at bounding box center [127, 86] width 100 height 5
drag, startPoint x: 96, startPoint y: 86, endPoint x: 180, endPoint y: 86, distance: 84.2
click at [180, 86] on app-form-text-field "Apellido * [PERSON_NAME] apellido" at bounding box center [129, 80] width 105 height 15
type input "MAIDANA"
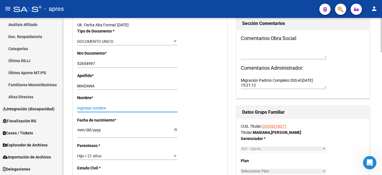
click at [99, 107] on input "Ingresar nombre" at bounding box center [127, 108] width 100 height 5
paste input "[PERSON_NAME]"
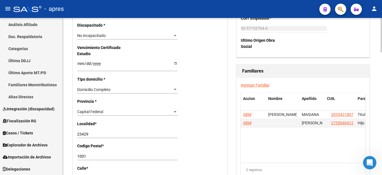
scroll to position [364, 0]
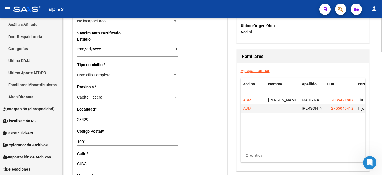
type input "[PERSON_NAME]"
click at [98, 117] on input "23429" at bounding box center [127, 119] width 100 height 5
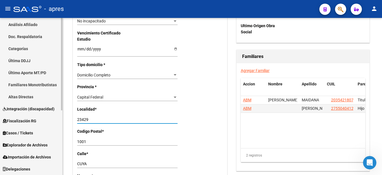
drag, startPoint x: 98, startPoint y: 113, endPoint x: 53, endPoint y: 106, distance: 45.0
click at [53, 106] on mat-sidenav-container "Firma Express Inicio Calendario SSS Instructivos Contacto OS Reportes Ingresos …" at bounding box center [191, 96] width 382 height 157
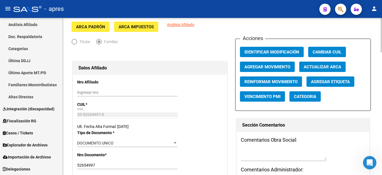
scroll to position [28, 0]
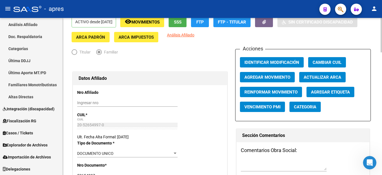
type input "CAPITAL FEDERAL"
click at [276, 76] on span "Agregar Movimiento" at bounding box center [268, 77] width 46 height 5
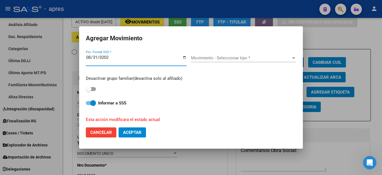
type input "[DATE]"
click at [215, 59] on span "Movimiento - Seleccionar tipo *" at bounding box center [241, 57] width 100 height 5
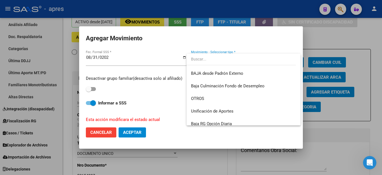
scroll to position [392, 0]
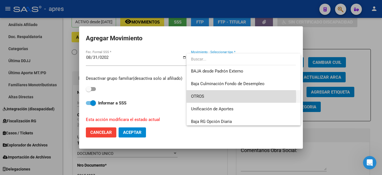
click at [204, 97] on span "OTROS" at bounding box center [243, 96] width 105 height 13
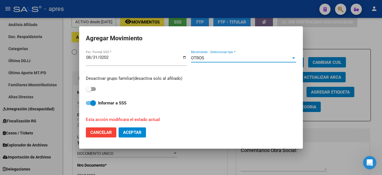
click at [143, 130] on button "Aceptar" at bounding box center [132, 132] width 27 height 10
checkbox input "false"
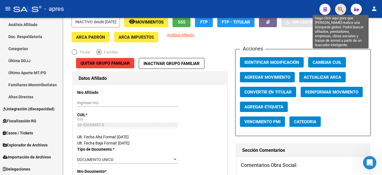
click at [342, 11] on icon "button" at bounding box center [341, 9] width 6 height 6
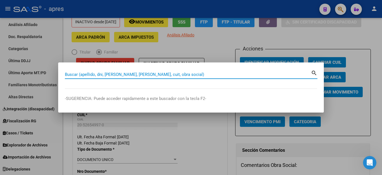
paste input "58964032"
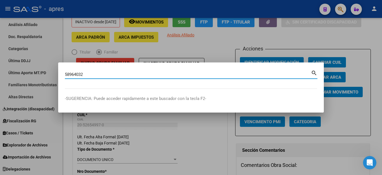
type input "58964032"
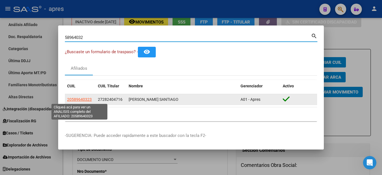
click at [83, 101] on span "20589640323" at bounding box center [79, 99] width 25 height 4
type textarea "20589640323"
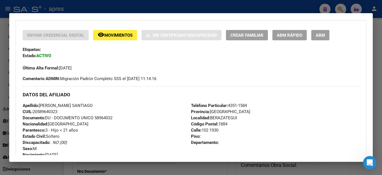
scroll to position [112, 0]
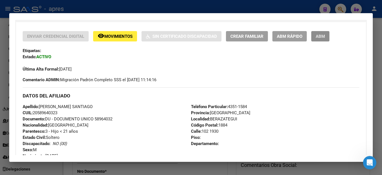
click at [325, 34] on span "ABM" at bounding box center [320, 36] width 9 height 5
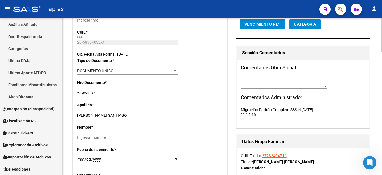
scroll to position [112, 0]
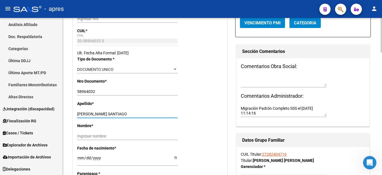
drag, startPoint x: 110, startPoint y: 114, endPoint x: 174, endPoint y: 114, distance: 64.1
click at [174, 114] on input "[PERSON_NAME] SANTIAGO" at bounding box center [127, 114] width 100 height 5
type input "REPETTO BUSTOS"
click at [99, 135] on input "Ingresar nombre" at bounding box center [127, 136] width 100 height 5
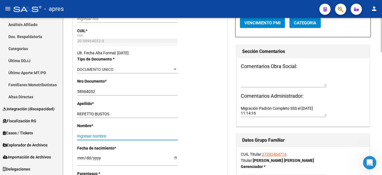
paste input "SANTIAGO"
type input "SANTIAGO"
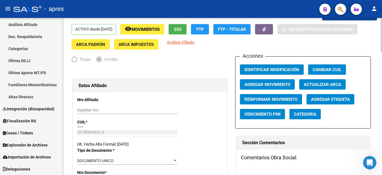
scroll to position [0, 0]
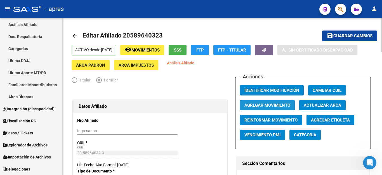
click at [265, 104] on span "Agregar Movimiento" at bounding box center [268, 105] width 46 height 5
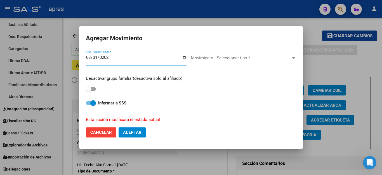
type input "[DATE]"
click at [260, 60] on span "Movimiento - Seleccionar tipo *" at bounding box center [241, 57] width 100 height 5
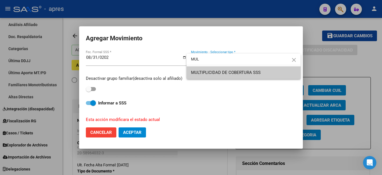
type input "MUL"
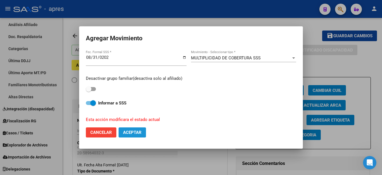
click at [133, 133] on span "Aceptar" at bounding box center [132, 132] width 18 height 5
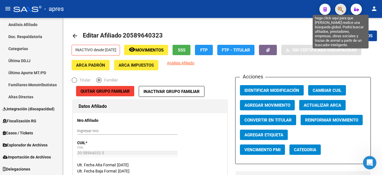
click at [343, 9] on icon "button" at bounding box center [341, 9] width 6 height 6
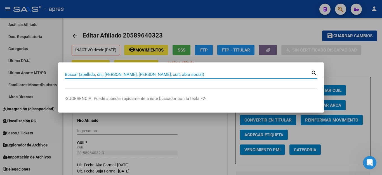
paste input "70720580"
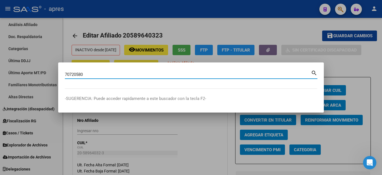
type input "70720580"
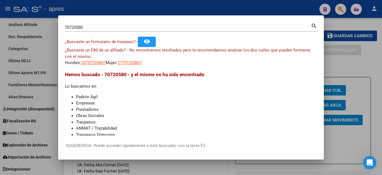
click at [135, 59] on div "¿Buscaste un DNI de un afiliado? - No encontramos resultados pero te recomendam…" at bounding box center [191, 56] width 252 height 19
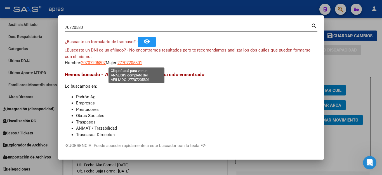
click at [134, 63] on span "27707205801" at bounding box center [130, 62] width 25 height 5
type textarea "27707205801"
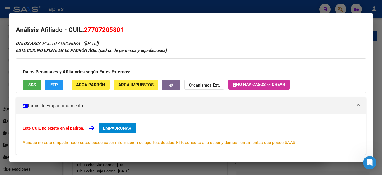
click at [32, 86] on span "SSS" at bounding box center [32, 84] width 8 height 5
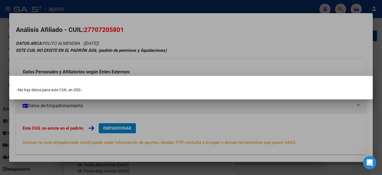
click at [176, 56] on div at bounding box center [191, 87] width 382 height 175
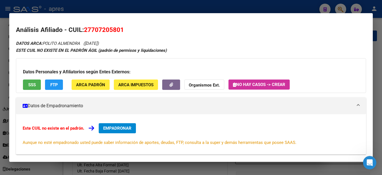
click at [43, 84] on div "Datos Personales y Afiliatorios según Entes Externos: SSS FTP ARCA Padrón ARCA …" at bounding box center [191, 75] width 350 height 35
click at [51, 84] on span "FTP" at bounding box center [54, 84] width 8 height 5
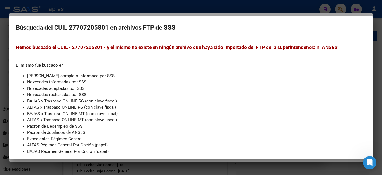
scroll to position [70, 0]
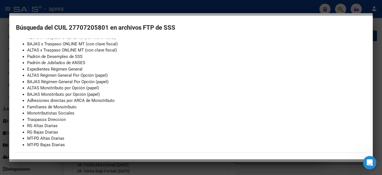
click at [201, 165] on div at bounding box center [191, 87] width 382 height 175
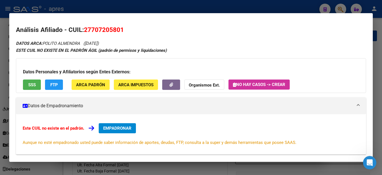
click at [248, 43] on div "DATOS ARCA: [PERSON_NAME] ([DATE]) ESTE CUIL NO EXISTE EN EL PADRÓN ÁGIL (padró…" at bounding box center [191, 131] width 350 height 182
click at [170, 167] on div at bounding box center [191, 87] width 382 height 175
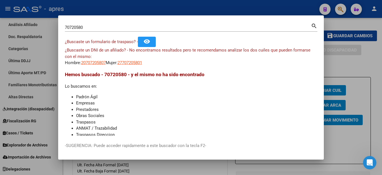
click at [176, 165] on div at bounding box center [191, 87] width 382 height 175
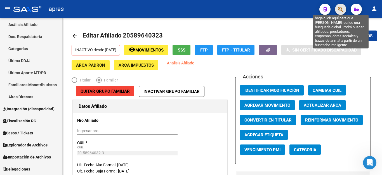
click at [343, 11] on icon "button" at bounding box center [341, 9] width 6 height 6
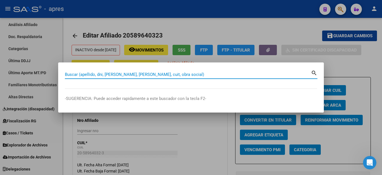
paste input "27707205801"
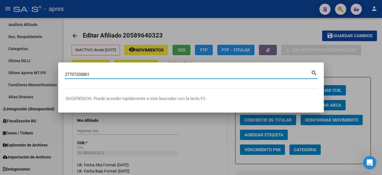
type input "27707205801"
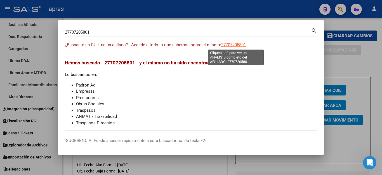
click at [237, 45] on span "27707205801" at bounding box center [233, 44] width 25 height 5
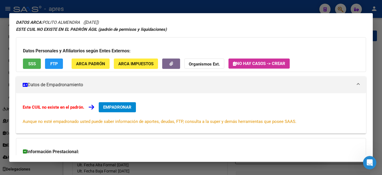
scroll to position [0, 0]
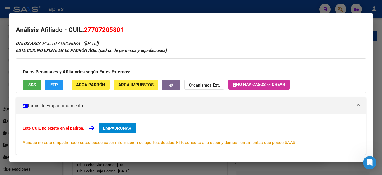
click at [287, 8] on div at bounding box center [191, 87] width 382 height 175
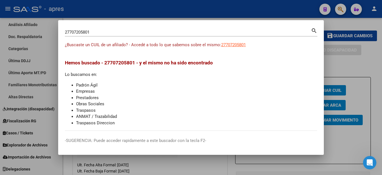
click at [313, 9] on div at bounding box center [191, 87] width 382 height 175
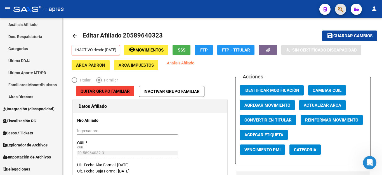
click at [336, 12] on button "button" at bounding box center [340, 9] width 11 height 11
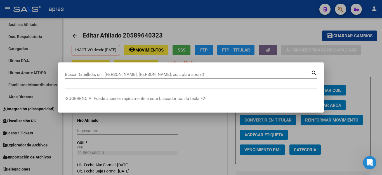
paste input "27322606554"
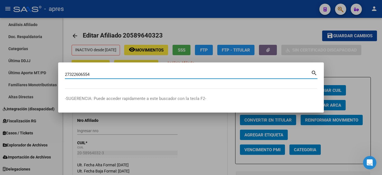
type input "27322606554"
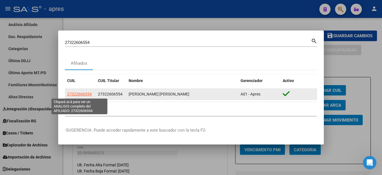
click at [78, 95] on span "27322606554" at bounding box center [79, 94] width 25 height 4
type textarea "27322606554"
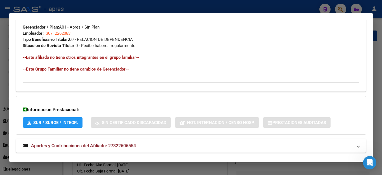
scroll to position [290, 0]
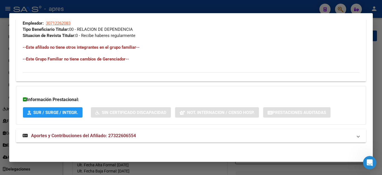
click at [91, 135] on span "Aportes y Contribuciones del Afiliado: 27322606554" at bounding box center [83, 135] width 105 height 5
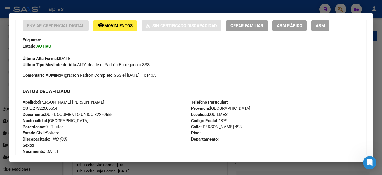
scroll to position [0, 0]
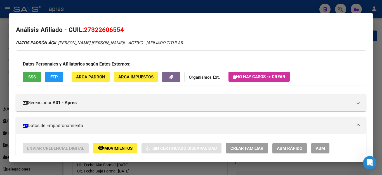
click at [179, 10] on div at bounding box center [191, 87] width 382 height 175
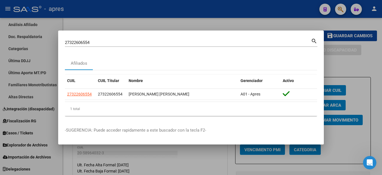
drag, startPoint x: 183, startPoint y: 10, endPoint x: 196, endPoint y: 12, distance: 13.1
click at [183, 10] on div at bounding box center [191, 87] width 382 height 175
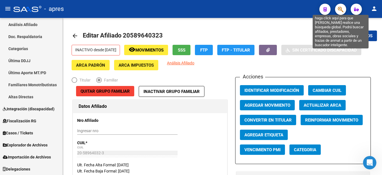
click at [339, 10] on icon "button" at bounding box center [341, 9] width 6 height 6
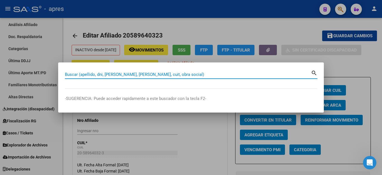
paste input "32260655"
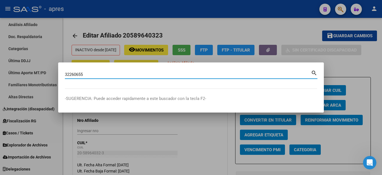
type input "32260655"
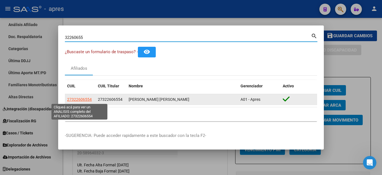
click at [85, 101] on span "27322606554" at bounding box center [79, 99] width 25 height 4
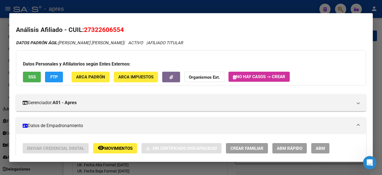
click at [274, 6] on div at bounding box center [191, 87] width 382 height 175
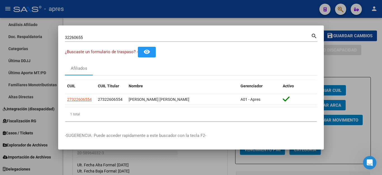
click at [348, 67] on div at bounding box center [191, 87] width 382 height 175
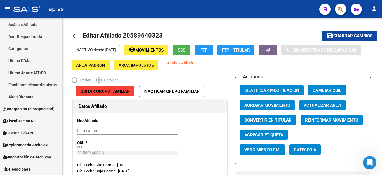
click at [341, 12] on icon "button" at bounding box center [341, 9] width 6 height 6
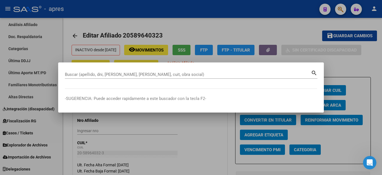
paste input "70720580"
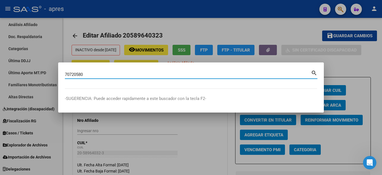
type input "70720580"
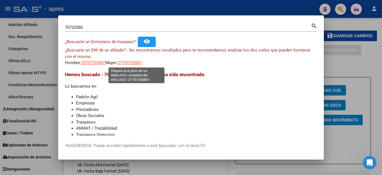
click at [140, 60] on span "27707205801" at bounding box center [130, 62] width 25 height 5
type textarea "27707205801"
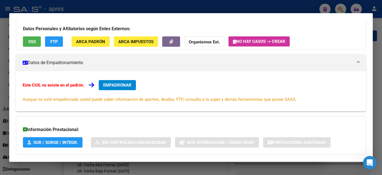
scroll to position [56, 0]
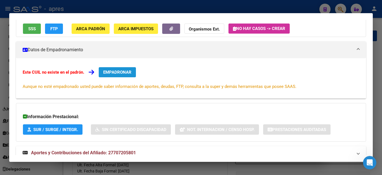
click at [107, 72] on span "EMPADRONAR" at bounding box center [117, 72] width 28 height 5
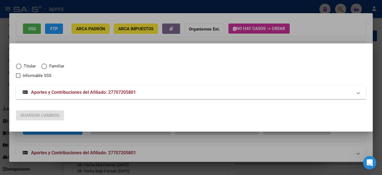
click at [43, 67] on span "Elija una opción" at bounding box center [44, 67] width 6 height 6
click at [43, 67] on input "Familiar" at bounding box center [44, 67] width 6 height 6
radio input "true"
checkbox input "true"
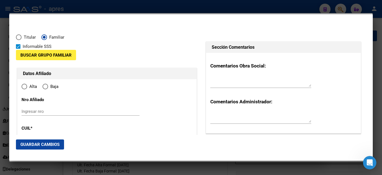
type input "27-70720580-1"
radio input "true"
type input "70720580"
type input "[PERSON_NAME]"
type input "ALMENDRA"
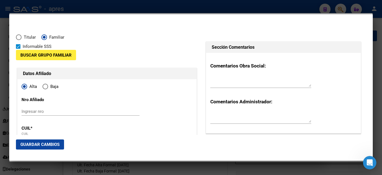
type input "[DATE]"
type input "QUILMES"
type input "1878"
type input "[PERSON_NAME]"
type input "498"
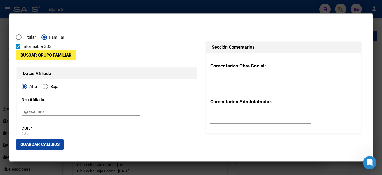
type input "QUILMES"
click at [19, 46] on span at bounding box center [18, 46] width 4 height 4
click at [18, 49] on input "Informable SSS" at bounding box center [18, 49] width 0 height 0
checkbox input "false"
click at [67, 55] on span "Buscar Grupo Familiar" at bounding box center [45, 55] width 51 height 5
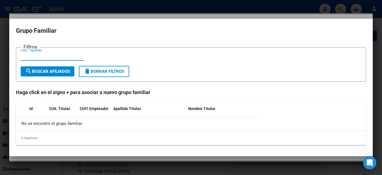
paste input "27322606554"
type input "27322606554"
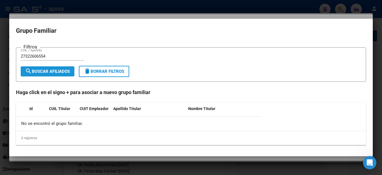
click at [62, 73] on span "search Buscar Afiliados" at bounding box center [47, 71] width 45 height 5
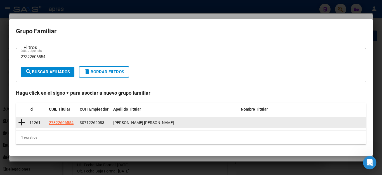
click at [23, 122] on icon at bounding box center [21, 122] width 7 height 8
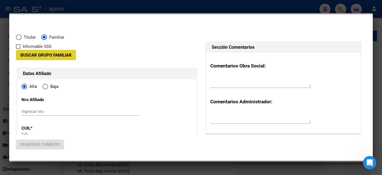
type input "30-71226208-3"
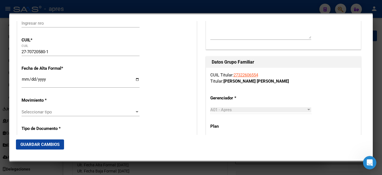
scroll to position [112, 0]
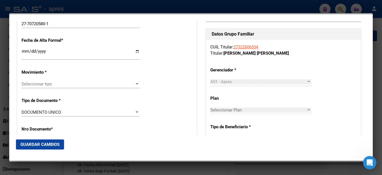
click at [46, 51] on input "Ingresar fecha" at bounding box center [81, 53] width 118 height 9
click at [26, 50] on input "Ingresar fecha" at bounding box center [81, 53] width 118 height 9
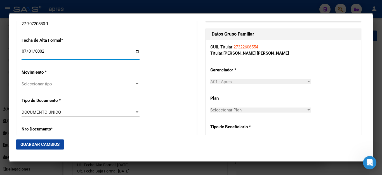
scroll to position [125, 0]
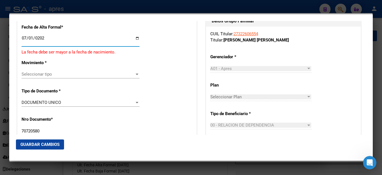
type input "[DATE]"
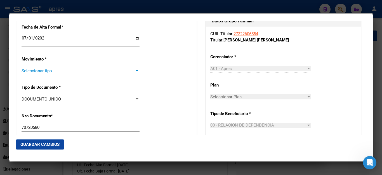
click at [34, 68] on span "Seleccionar tipo" at bounding box center [78, 70] width 113 height 5
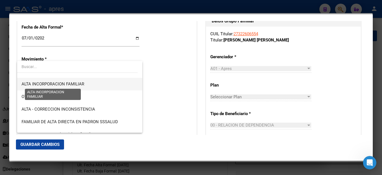
click at [47, 84] on span "ALTA INCORPORACION FAMILIAR" at bounding box center [53, 83] width 63 height 5
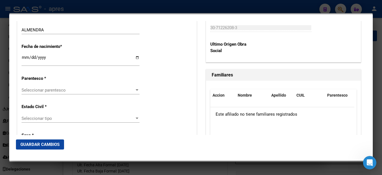
scroll to position [293, 0]
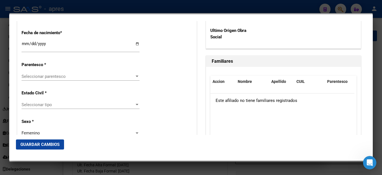
click at [51, 74] on span "Seleccionar parentesco" at bounding box center [78, 76] width 113 height 5
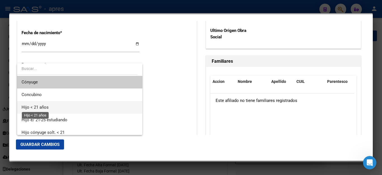
click at [44, 106] on span "Hijo < 21 años" at bounding box center [35, 107] width 27 height 5
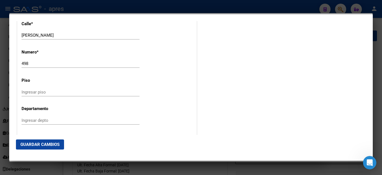
scroll to position [629, 0]
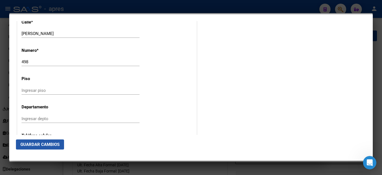
click at [49, 142] on span "Guardar Cambios" at bounding box center [39, 144] width 39 height 5
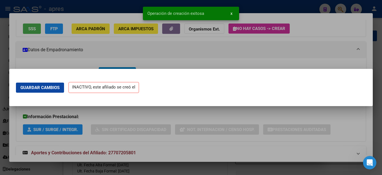
scroll to position [0, 0]
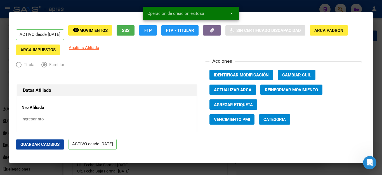
click at [291, 170] on div at bounding box center [191, 87] width 382 height 175
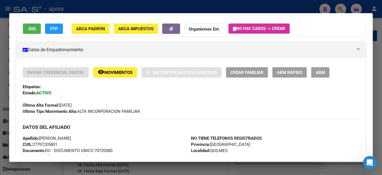
click at [154, 170] on div at bounding box center [191, 87] width 382 height 175
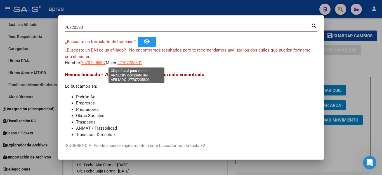
click at [129, 62] on span "27707205801" at bounding box center [130, 62] width 25 height 5
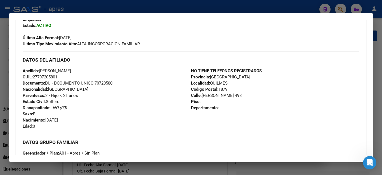
scroll to position [112, 0]
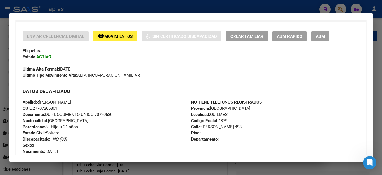
click at [322, 36] on span "ABM" at bounding box center [320, 36] width 9 height 5
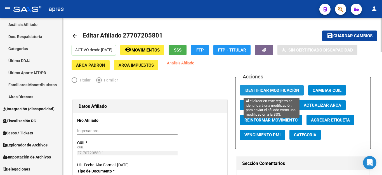
click at [260, 89] on span "Identificar Modificación" at bounding box center [272, 90] width 55 height 5
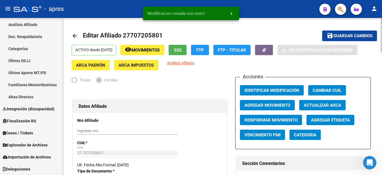
click at [255, 102] on button "Agregar Movimiento" at bounding box center [267, 105] width 55 height 10
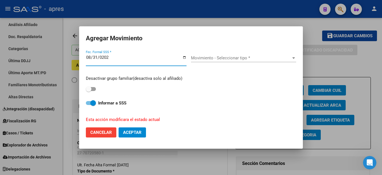
type input "[DATE]"
click at [205, 60] on span "Movimiento - Seleccionar tipo *" at bounding box center [241, 57] width 100 height 5
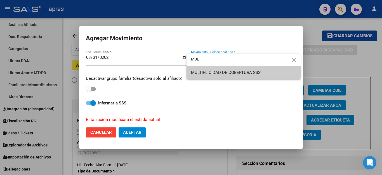
type input "MUL"
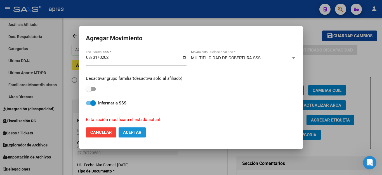
click at [132, 130] on span "Aceptar" at bounding box center [132, 132] width 18 height 5
checkbox input "false"
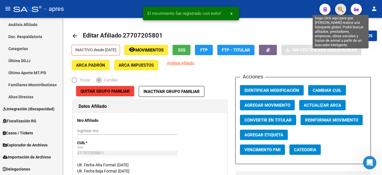
click at [342, 8] on icon "button" at bounding box center [341, 9] width 6 height 6
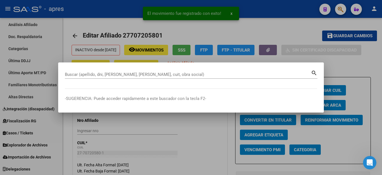
paste input "27707205801"
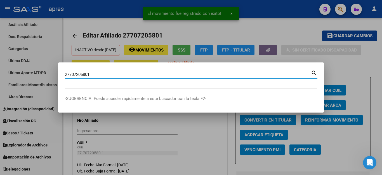
type input "27707205801"
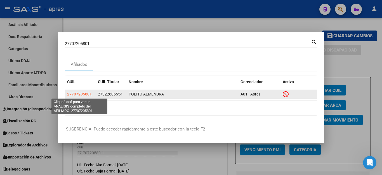
click at [80, 95] on span "27707205801" at bounding box center [79, 94] width 25 height 4
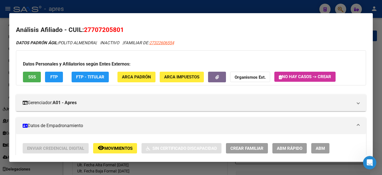
click at [228, 3] on div at bounding box center [191, 87] width 382 height 175
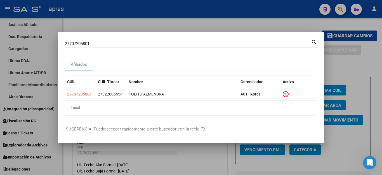
click at [257, 13] on div at bounding box center [191, 87] width 382 height 175
